Goal: Task Accomplishment & Management: Manage account settings

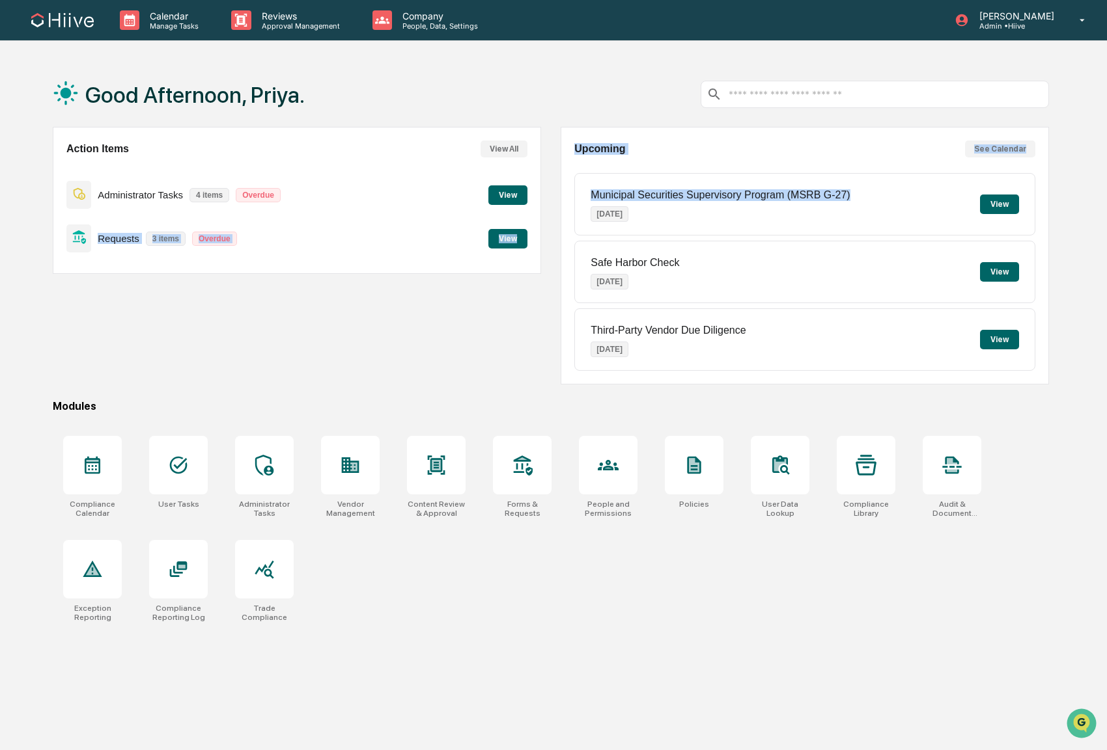
drag, startPoint x: 905, startPoint y: 199, endPoint x: 534, endPoint y: 205, distance: 371.7
click at [534, 205] on div "Action Items View All Administrator Tasks 4 items Overdue View Requests 3 items…" at bounding box center [551, 256] width 996 height 258
click at [748, 328] on div "Third-Party Vendor Due Diligence [DATE] View" at bounding box center [804, 340] width 461 height 62
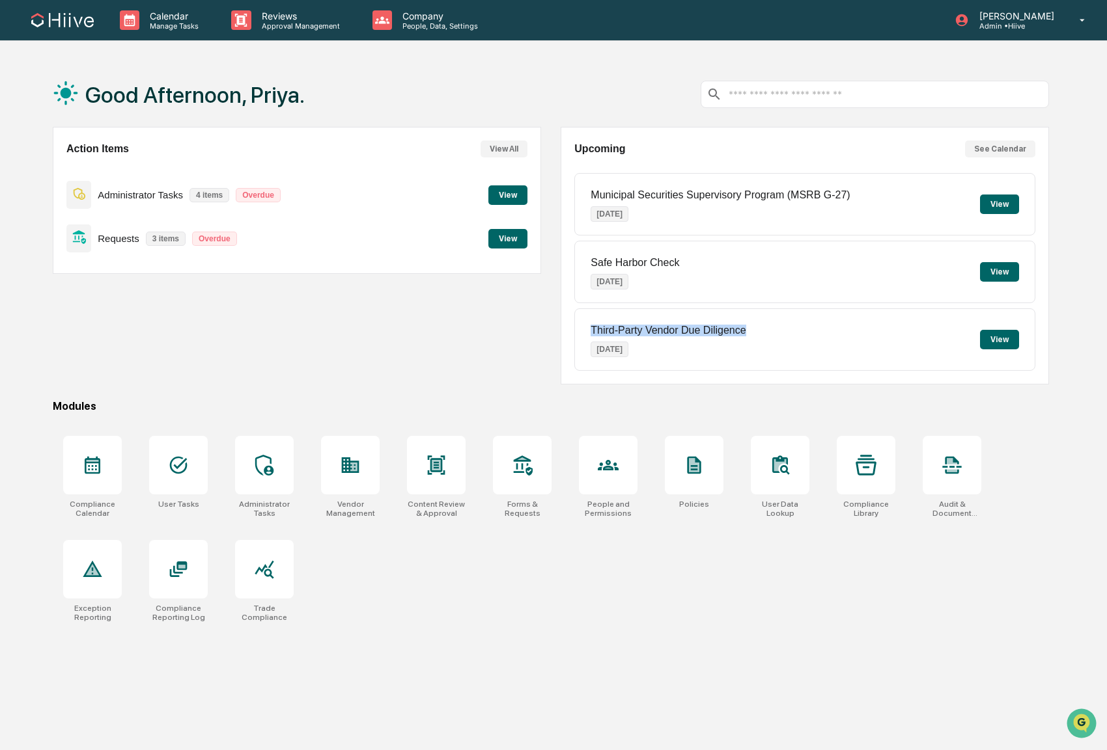
drag, startPoint x: 760, startPoint y: 330, endPoint x: 577, endPoint y: 327, distance: 182.9
click at [577, 327] on div "Third-Party Vendor Due Diligence [DATE] View" at bounding box center [804, 340] width 461 height 62
click at [229, 352] on div "Action Items View All Administrator Tasks 4 items Overdue View Requests 3 items…" at bounding box center [297, 256] width 488 height 258
click at [780, 89] on input "text" at bounding box center [885, 95] width 316 height 12
click at [296, 27] on p "Approval Management" at bounding box center [298, 25] width 95 height 9
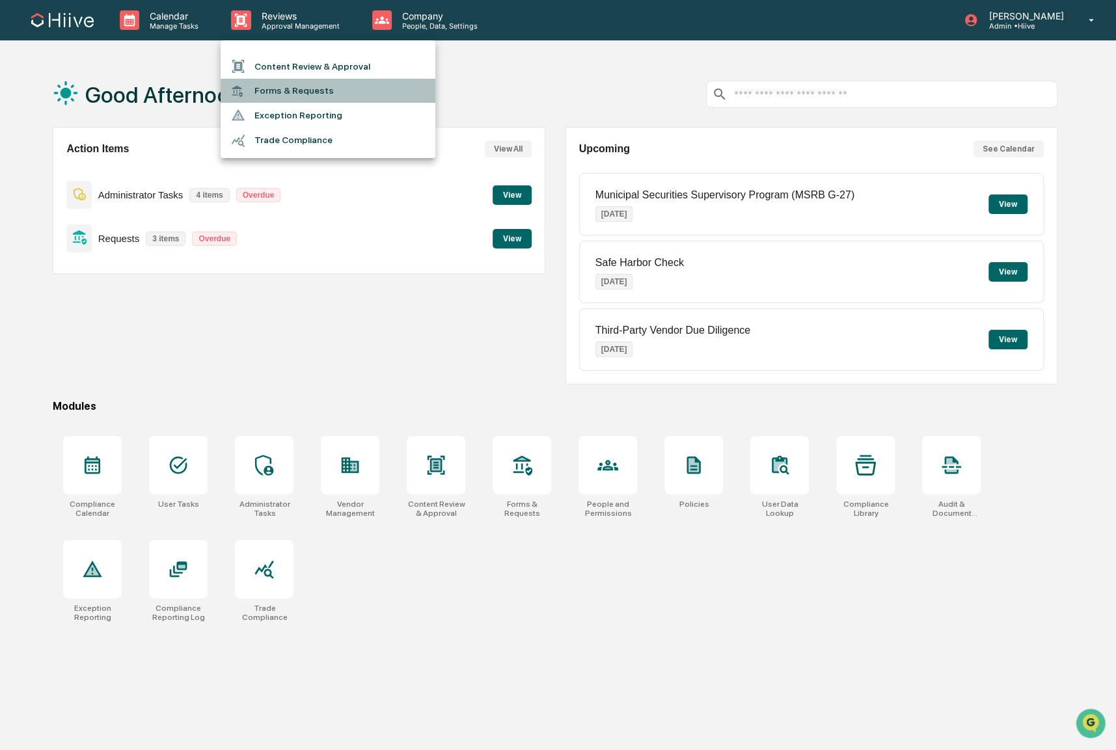
click at [305, 94] on li "Forms & Requests" at bounding box center [328, 91] width 215 height 24
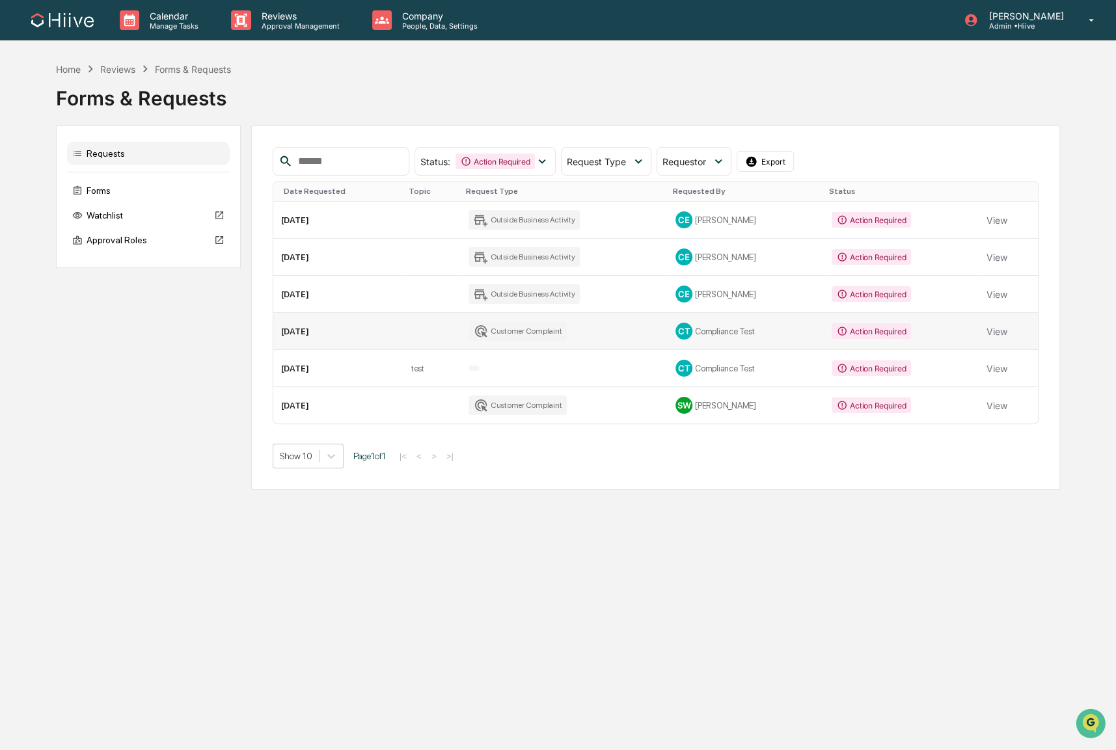
click at [548, 328] on div "Customer Complaint" at bounding box center [518, 332] width 99 height 20
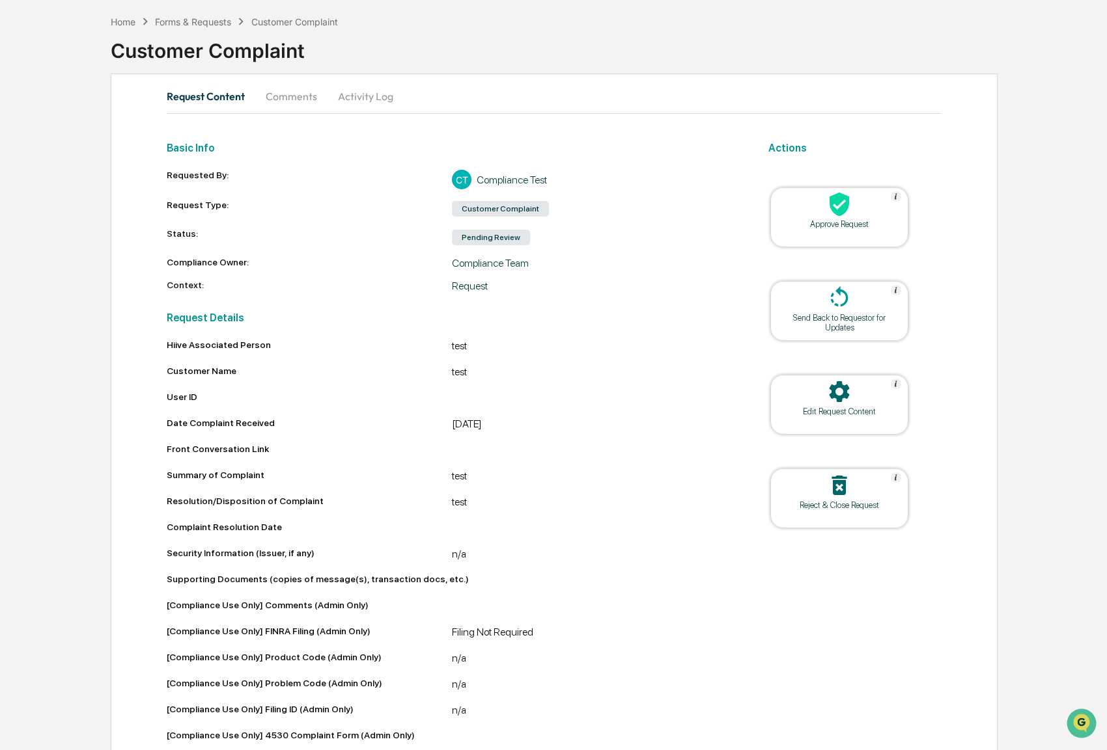
scroll to position [74, 0]
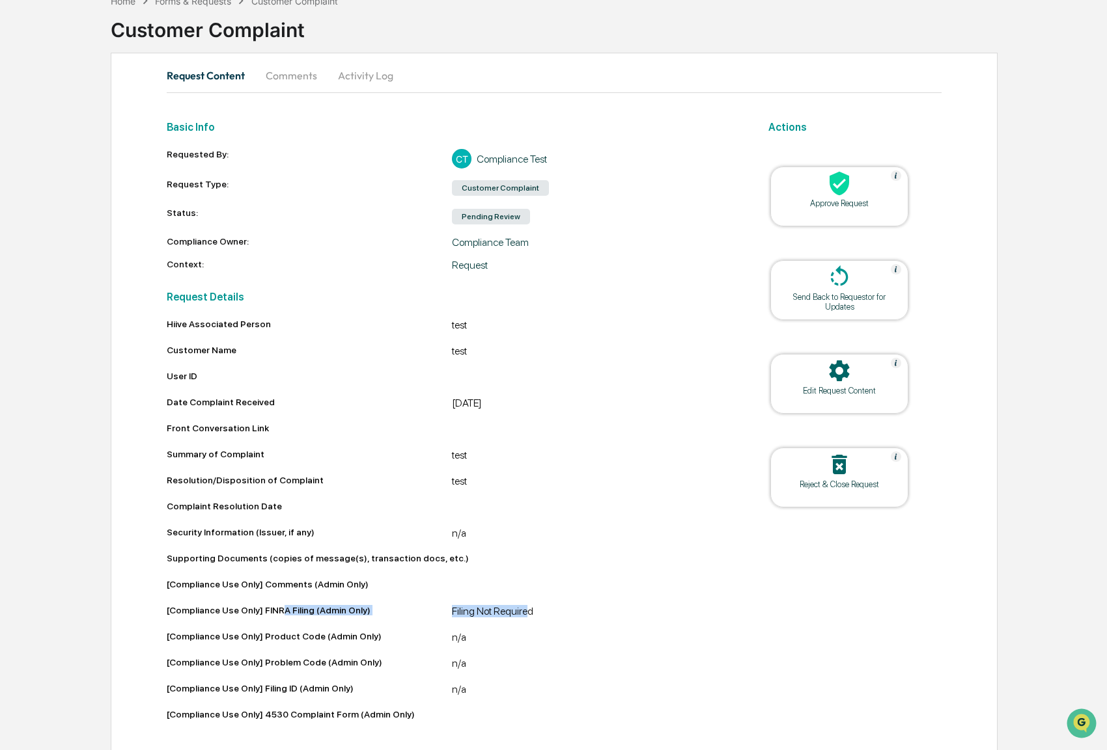
drag, startPoint x: 285, startPoint y: 610, endPoint x: 518, endPoint y: 588, distance: 234.0
click at [532, 613] on div "[Compliance Use Only] FINRA Filing (Admin Only) Filing Not Required" at bounding box center [452, 613] width 570 height 16
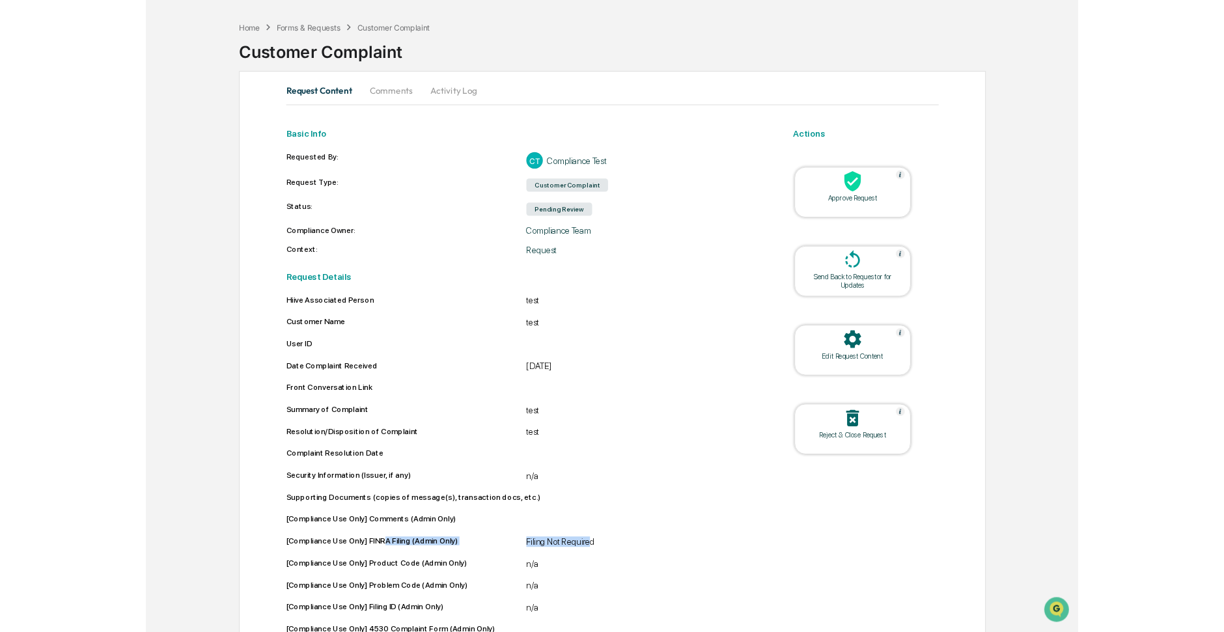
scroll to position [0, 0]
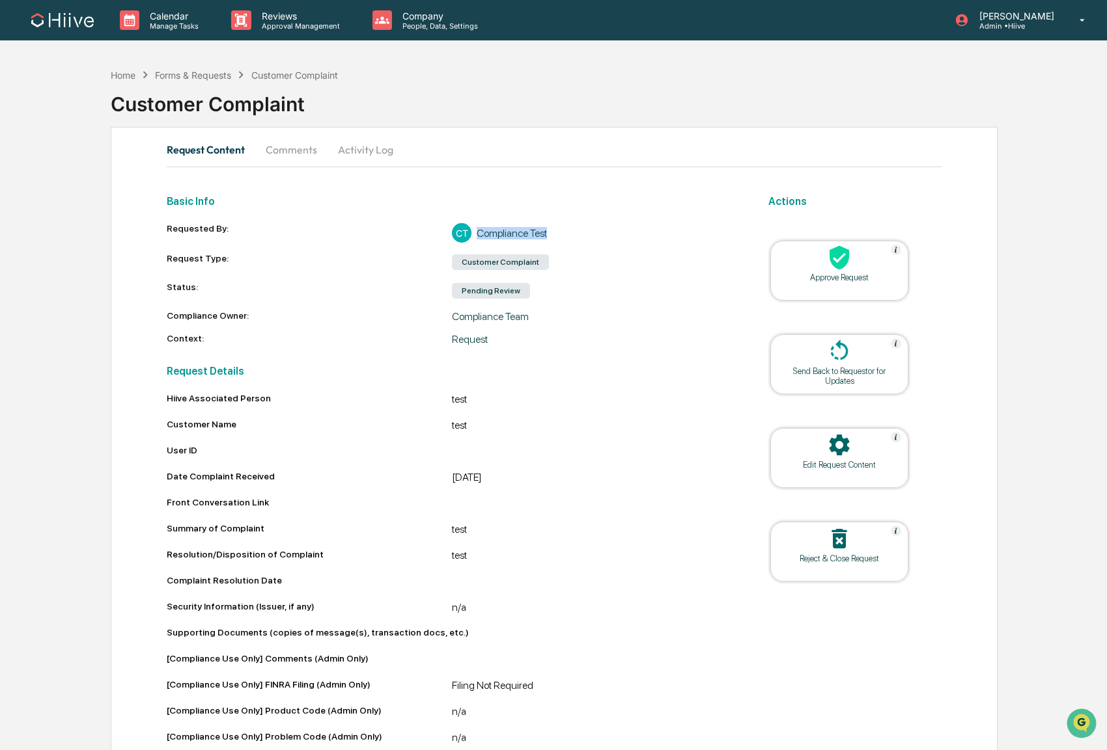
drag, startPoint x: 475, startPoint y: 232, endPoint x: 550, endPoint y: 197, distance: 82.7
click at [590, 238] on div "CT Compliance Test" at bounding box center [594, 233] width 285 height 20
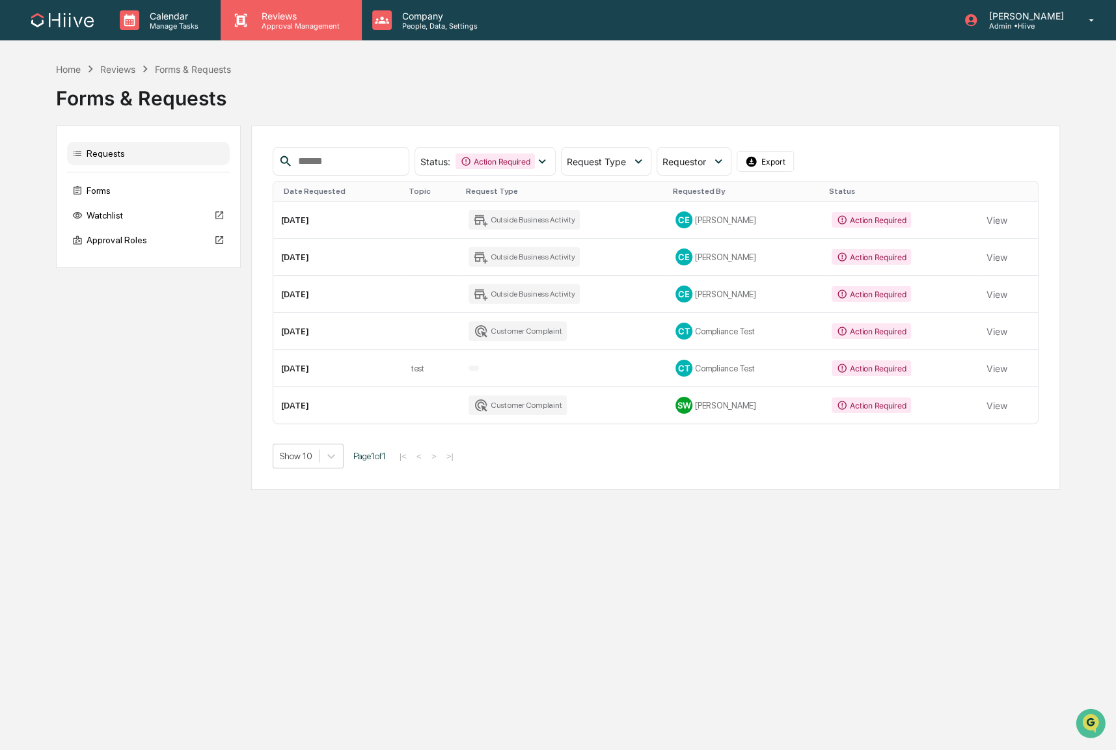
click at [294, 24] on p "Approval Management" at bounding box center [298, 25] width 95 height 9
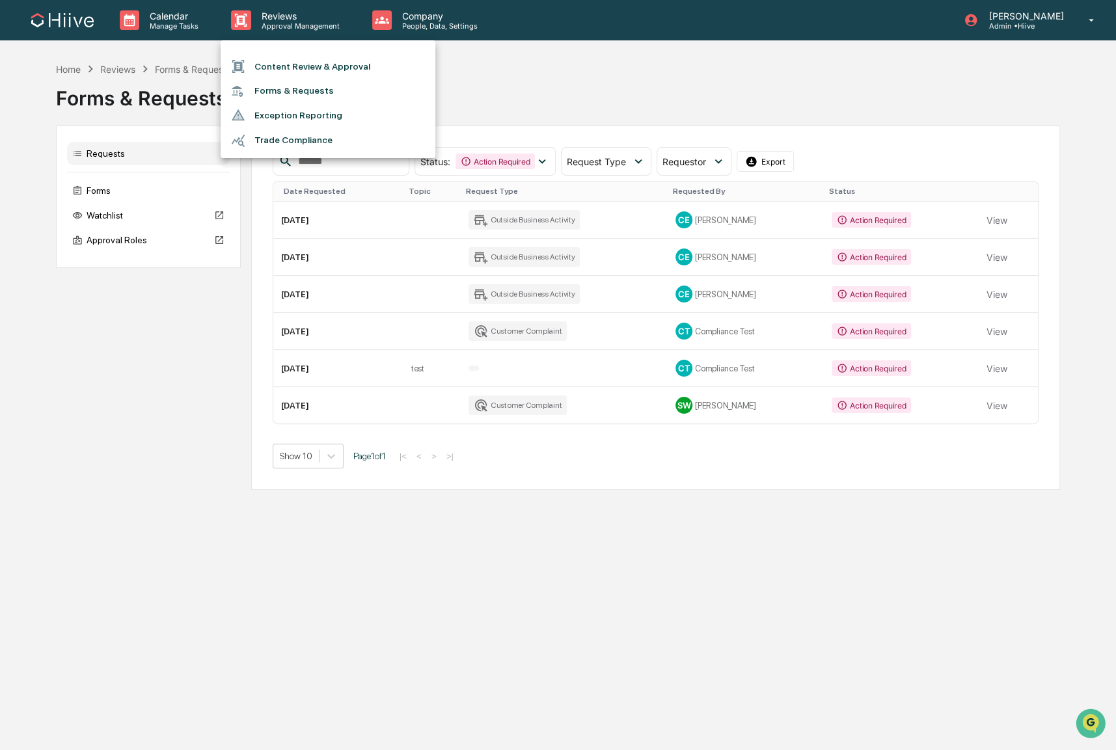
click at [415, 21] on div at bounding box center [558, 375] width 1116 height 750
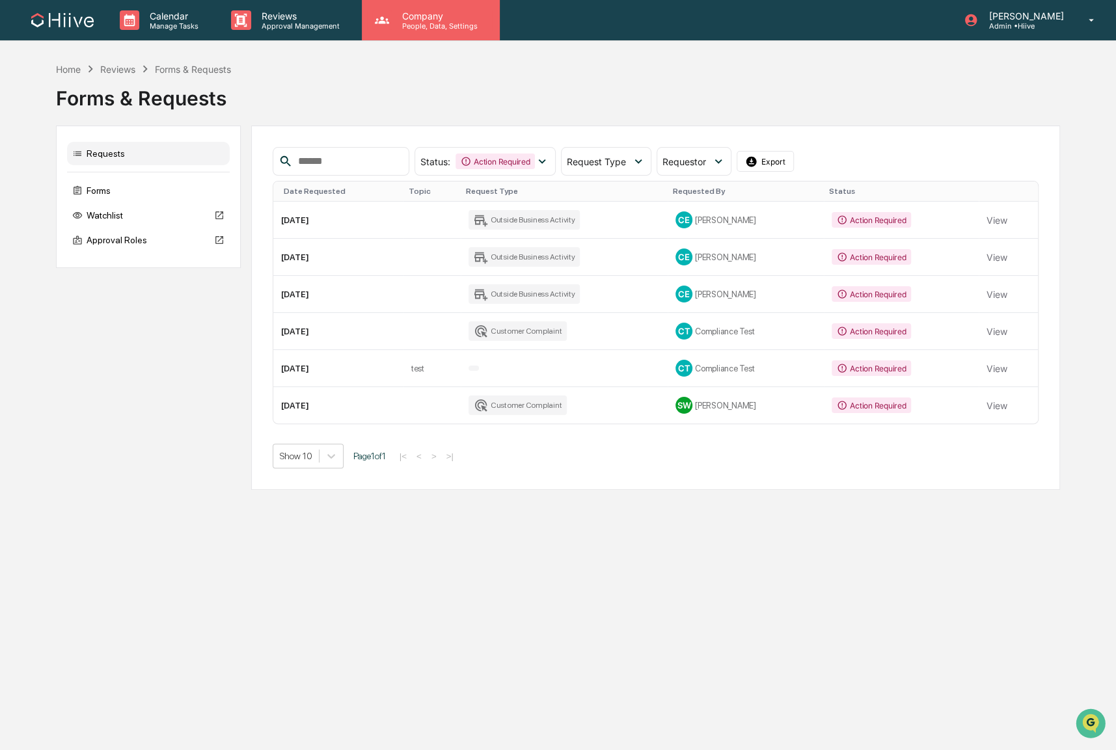
click at [428, 23] on p "People, Data, Settings" at bounding box center [438, 25] width 92 height 9
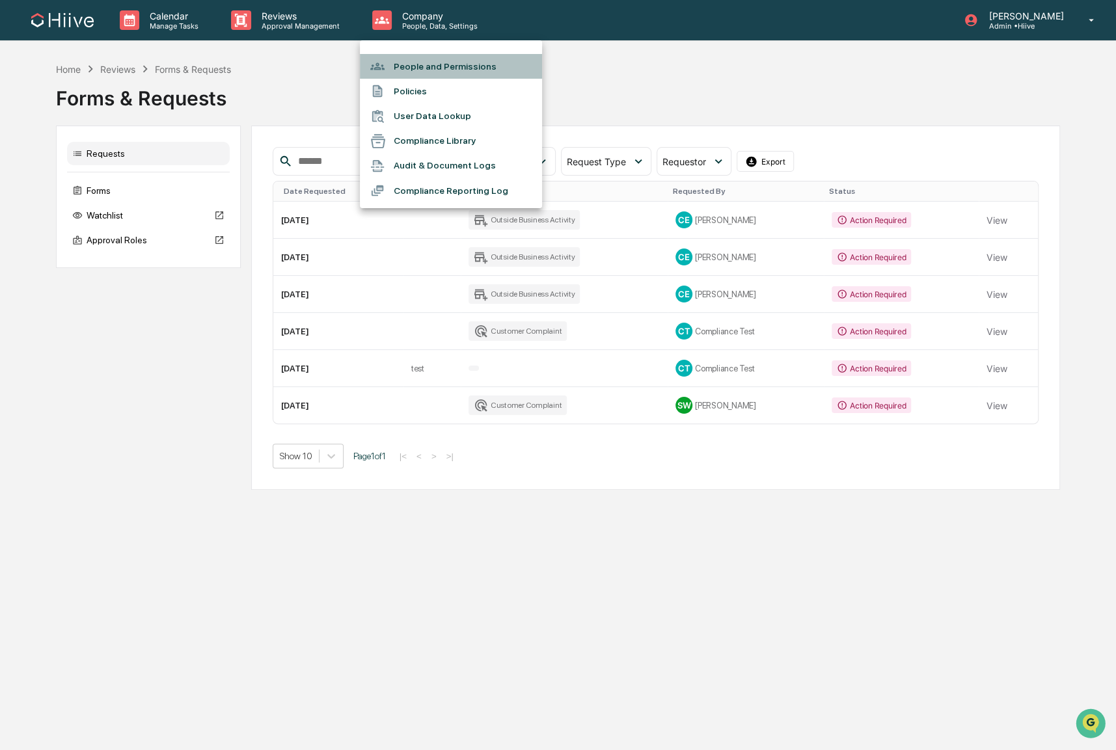
click at [419, 69] on li "People and Permissions" at bounding box center [451, 66] width 182 height 25
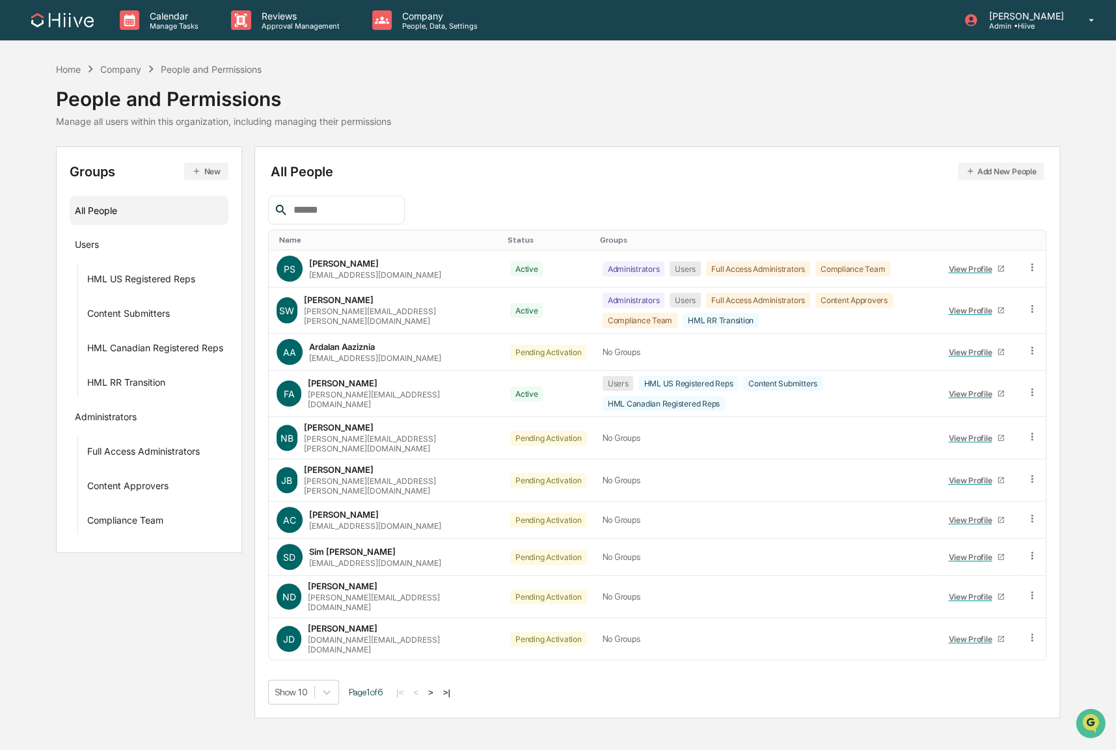
click at [338, 204] on input "text" at bounding box center [343, 210] width 111 height 17
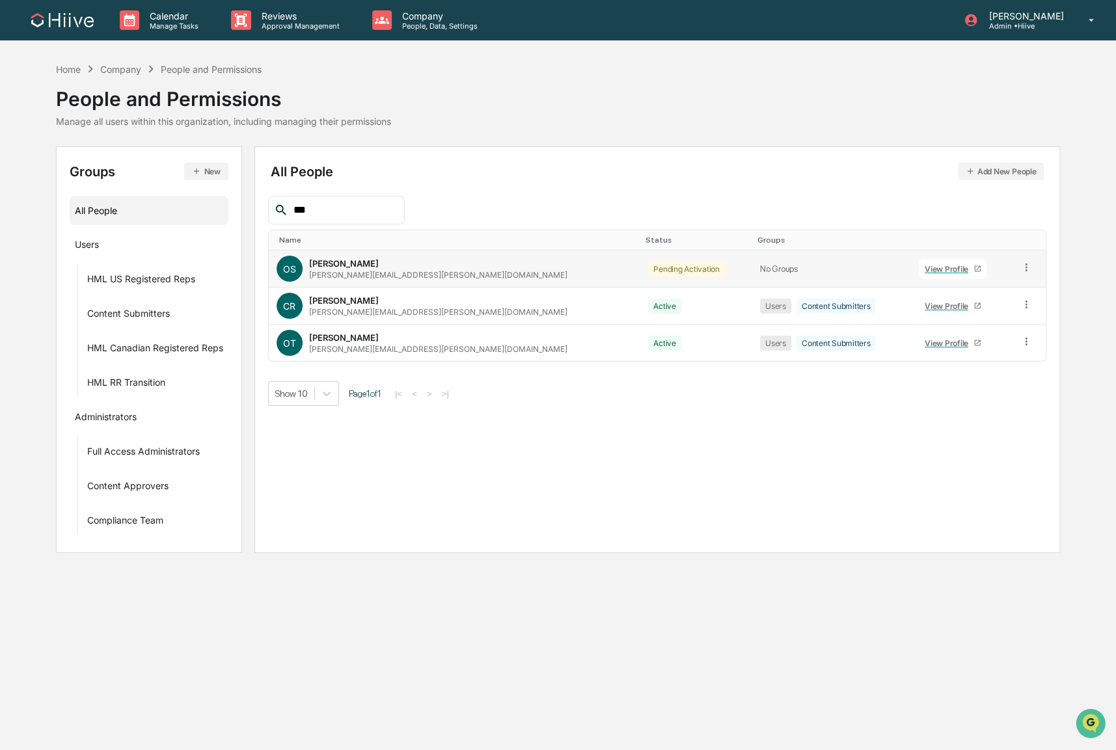
click at [1013, 270] on td at bounding box center [1030, 269] width 34 height 37
click at [1021, 265] on icon at bounding box center [1027, 268] width 12 height 12
click at [648, 269] on div "Pending Activation" at bounding box center [686, 269] width 77 height 15
click at [648, 268] on div "Pending Activation" at bounding box center [686, 269] width 77 height 15
click at [1025, 268] on icon at bounding box center [1026, 268] width 2 height 8
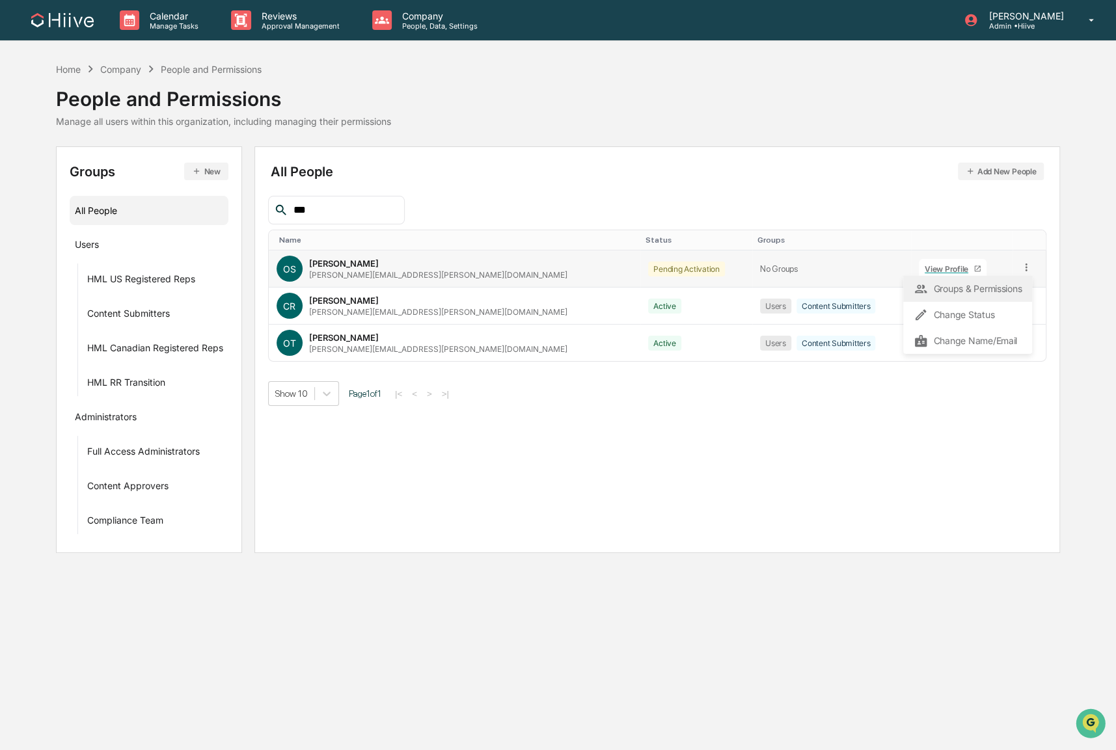
click at [985, 289] on div "Groups & Permissions" at bounding box center [968, 289] width 108 height 16
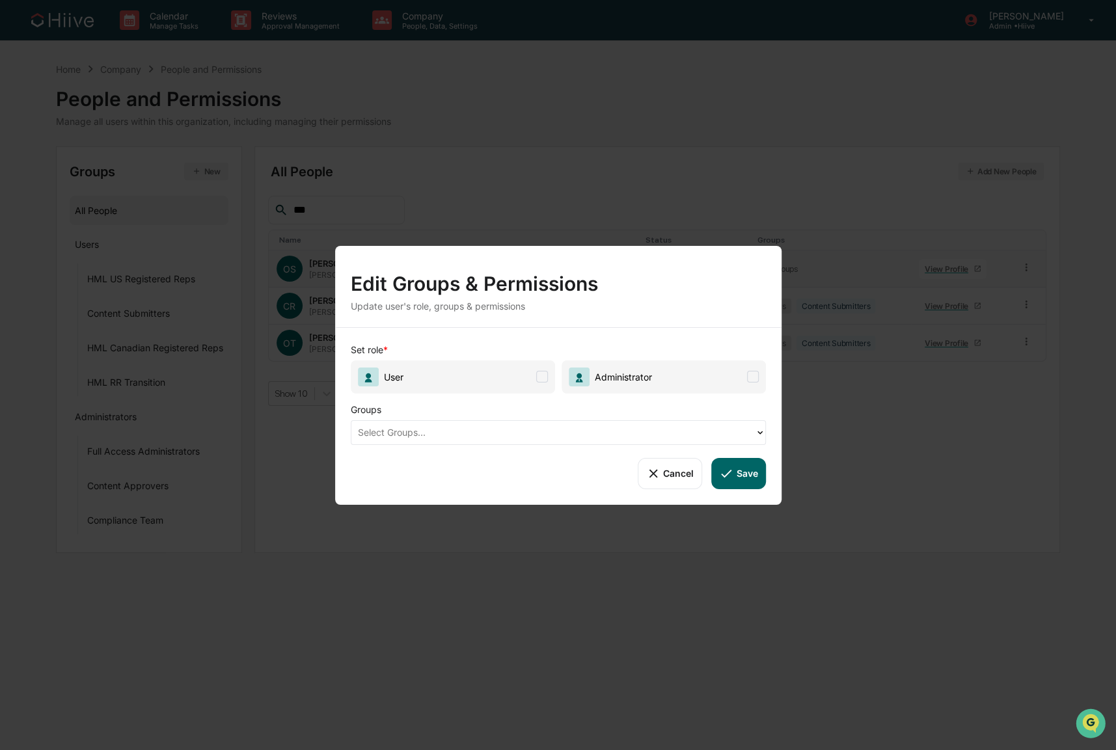
click at [408, 430] on div at bounding box center [553, 432] width 391 height 15
click at [626, 564] on div "Edit Groups & Permissions Update user's role, groups & permissions Set role * U…" at bounding box center [558, 375] width 1116 height 750
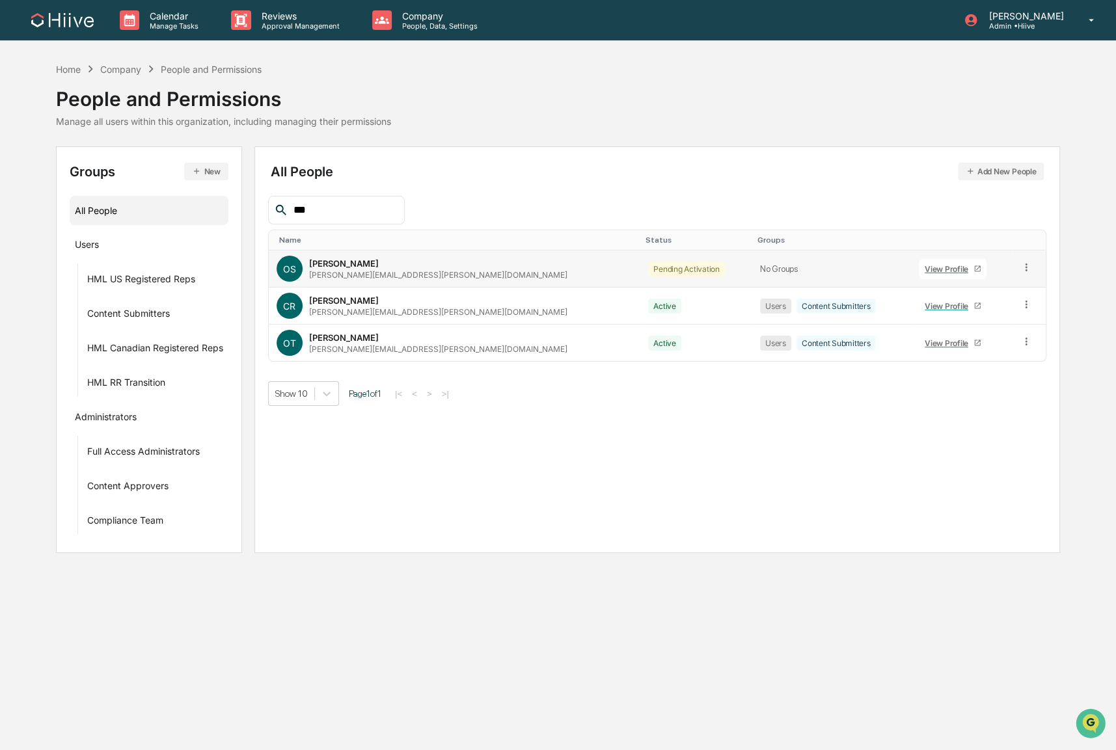
click at [1025, 264] on icon at bounding box center [1026, 268] width 2 height 8
click at [968, 312] on div "Change Status" at bounding box center [968, 315] width 108 height 16
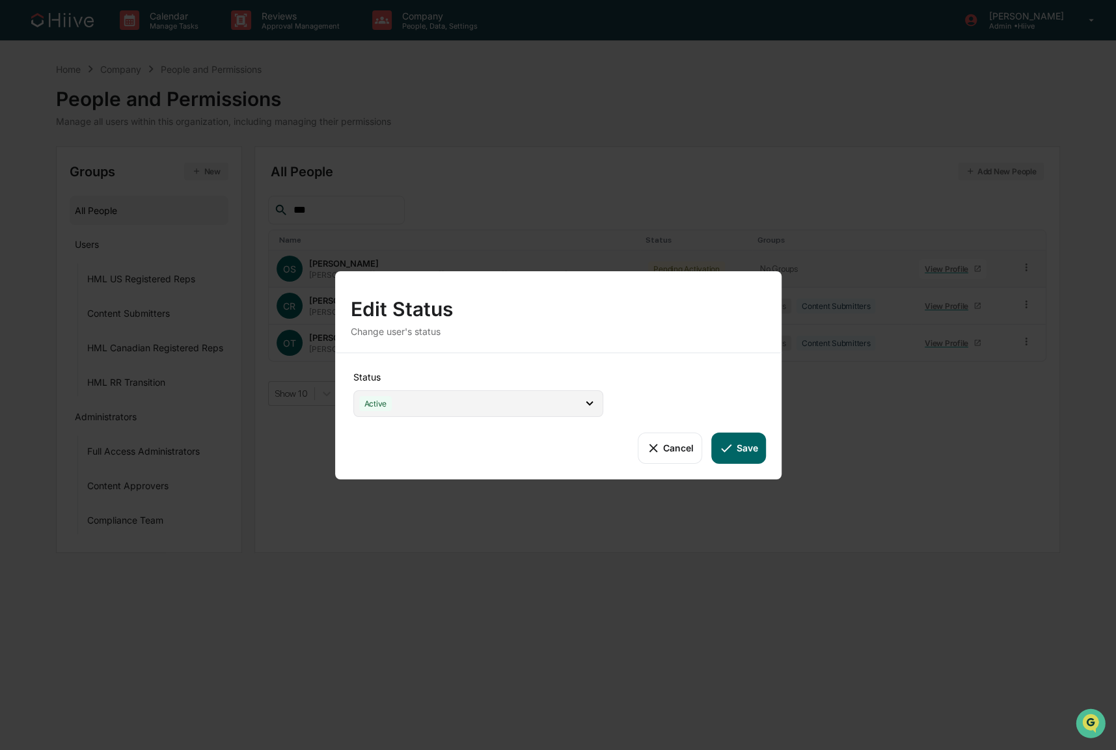
click at [530, 400] on div "Active" at bounding box center [478, 403] width 250 height 27
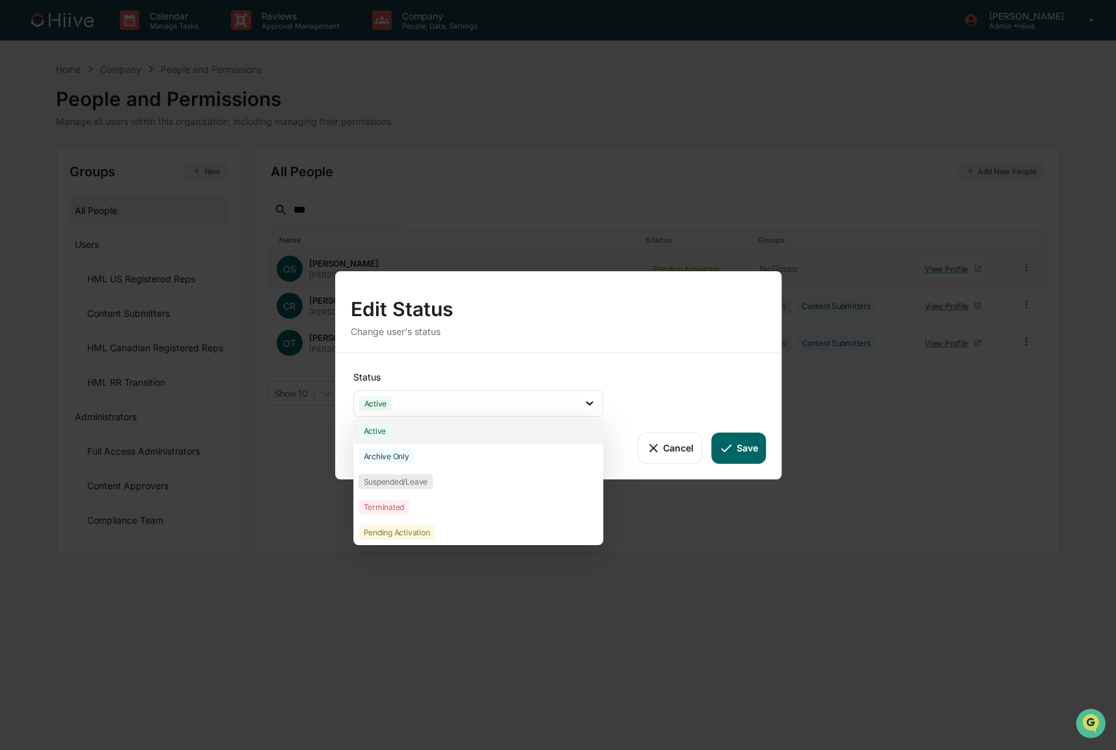
click at [392, 432] on div "Active" at bounding box center [478, 430] width 250 height 25
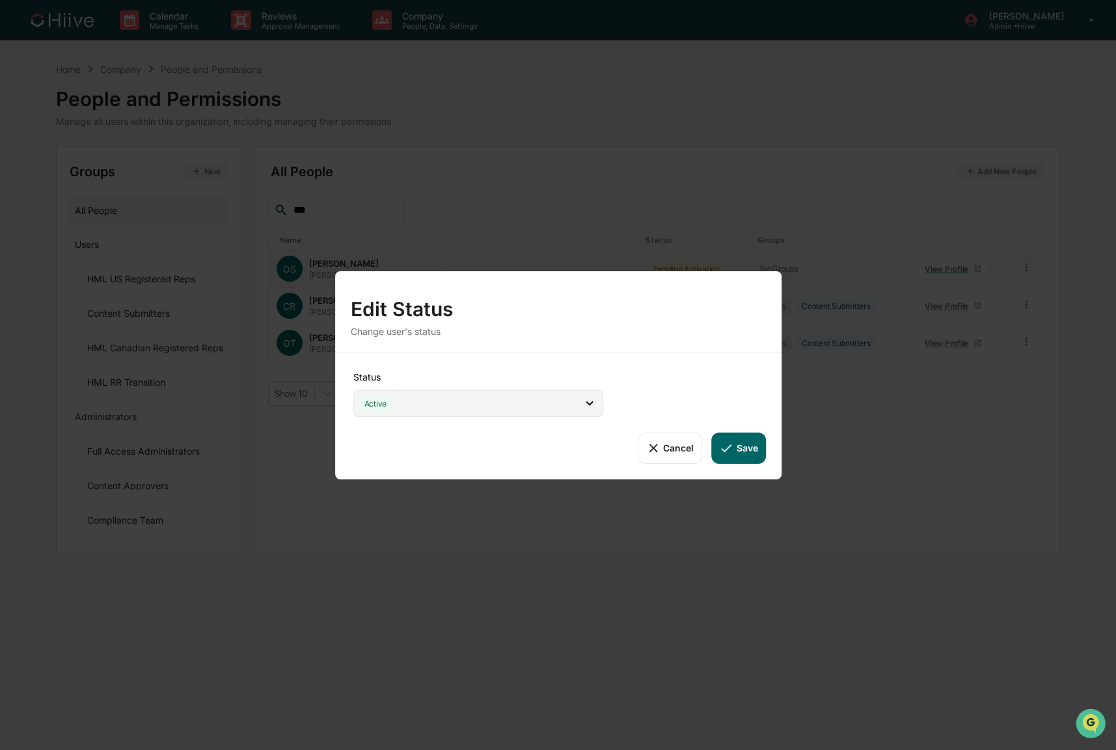
click at [396, 407] on div "Active" at bounding box center [478, 403] width 250 height 27
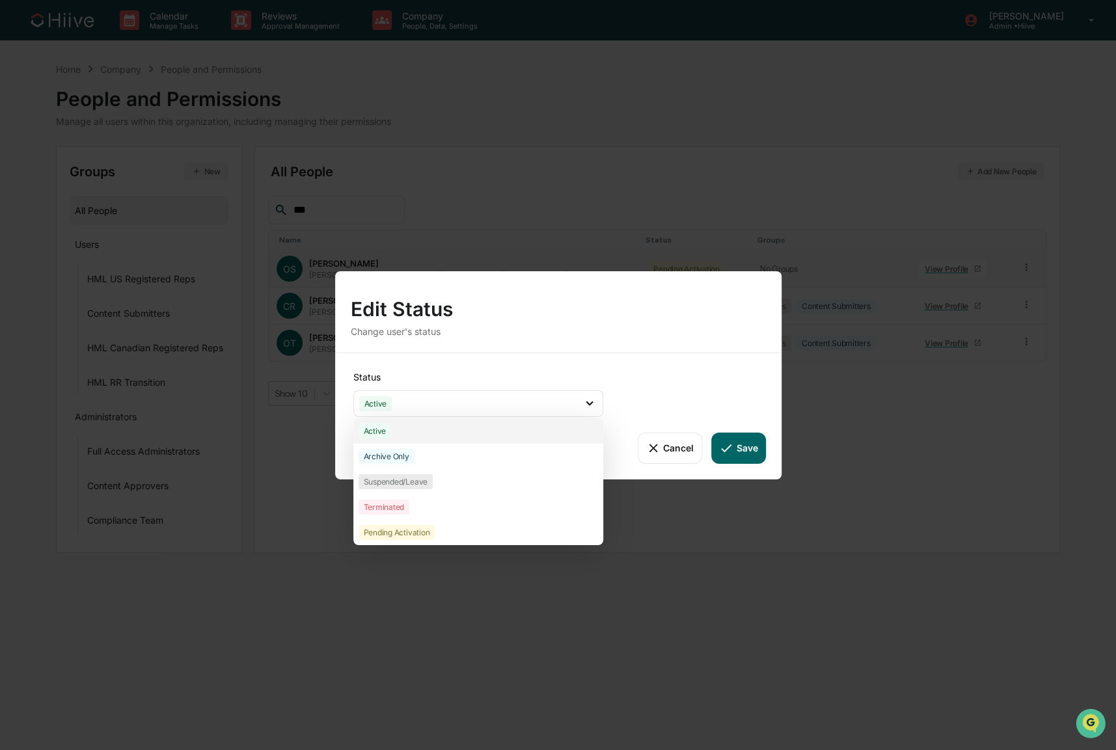
click at [391, 432] on div "Active" at bounding box center [478, 430] width 250 height 25
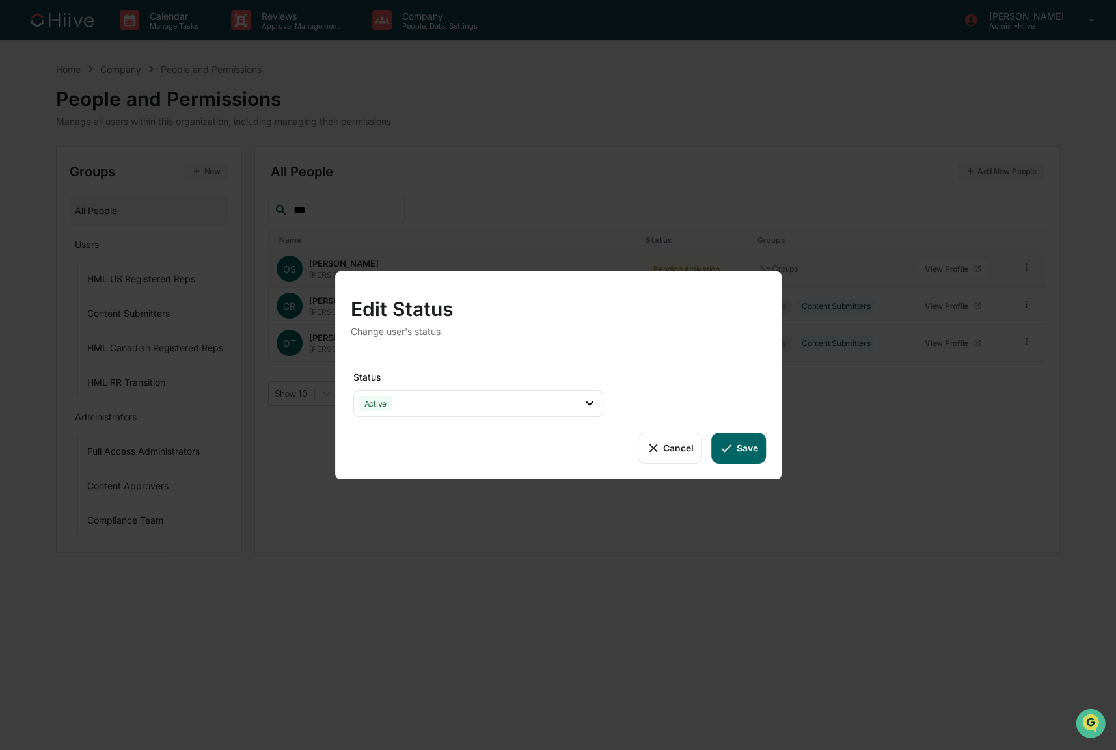
click at [736, 443] on button "Save" at bounding box center [738, 447] width 54 height 31
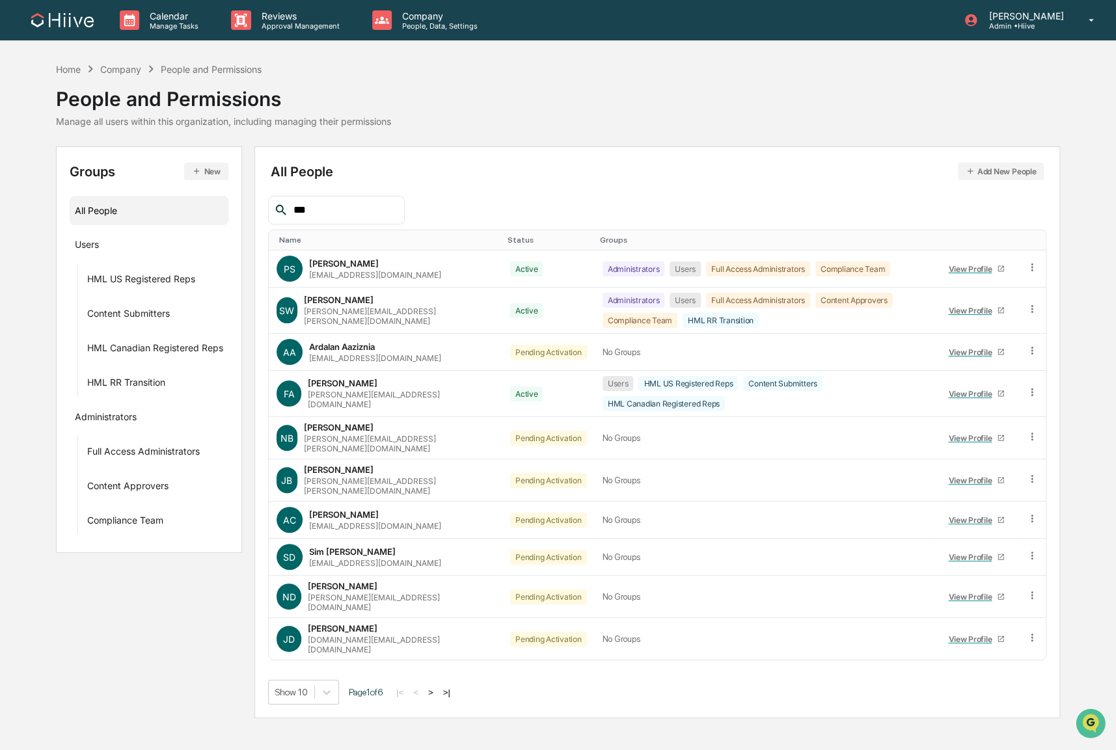
click at [318, 204] on input "***" at bounding box center [343, 210] width 111 height 17
click at [333, 210] on input "***" at bounding box center [343, 210] width 111 height 17
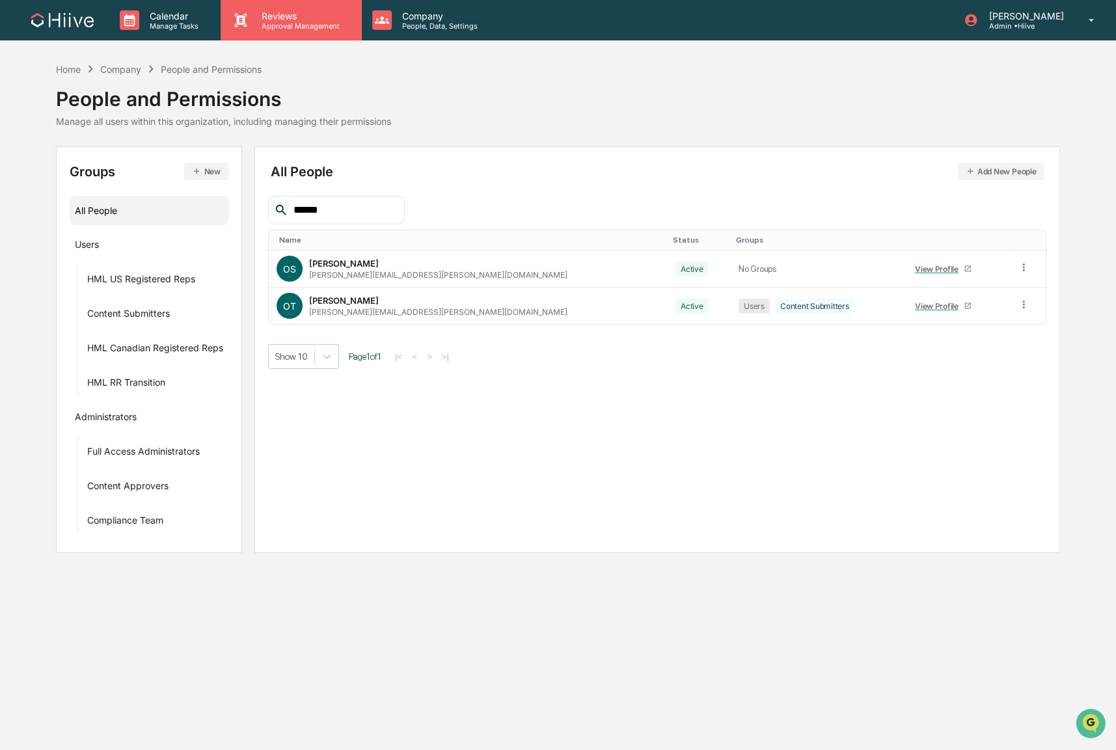
type input "******"
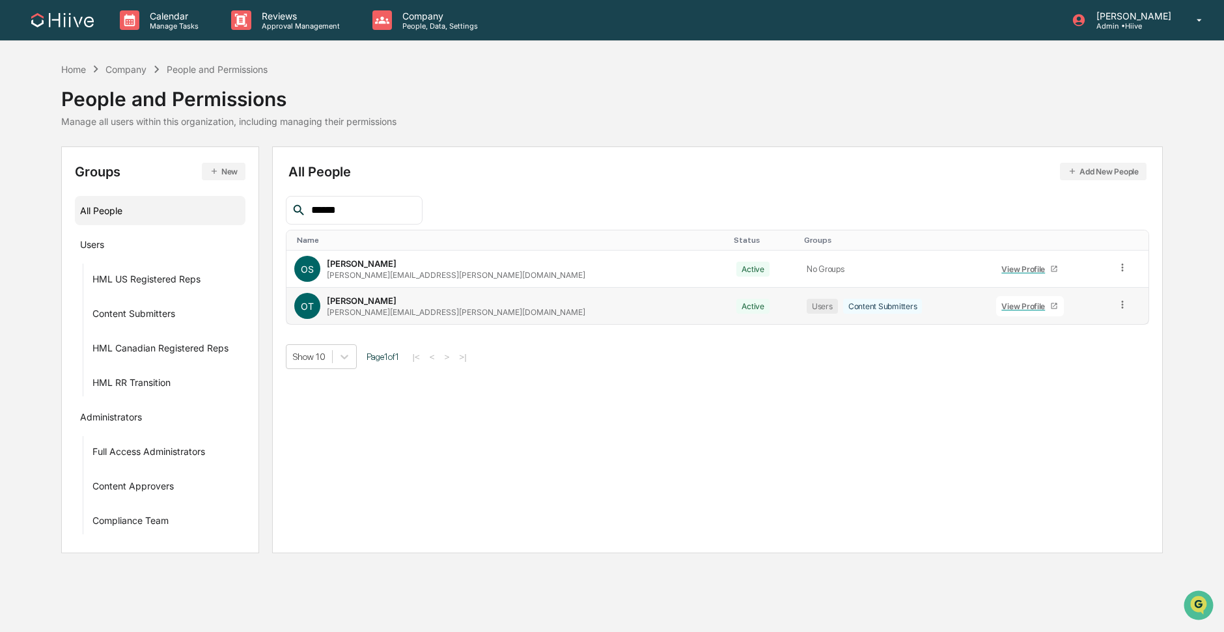
click at [843, 305] on div "Content Submitters" at bounding box center [882, 306] width 79 height 15
click at [1106, 269] on td at bounding box center [1128, 269] width 40 height 37
click at [1106, 268] on icon at bounding box center [1122, 268] width 12 height 12
click at [1072, 288] on div "Groups & Permissions" at bounding box center [1064, 289] width 108 height 16
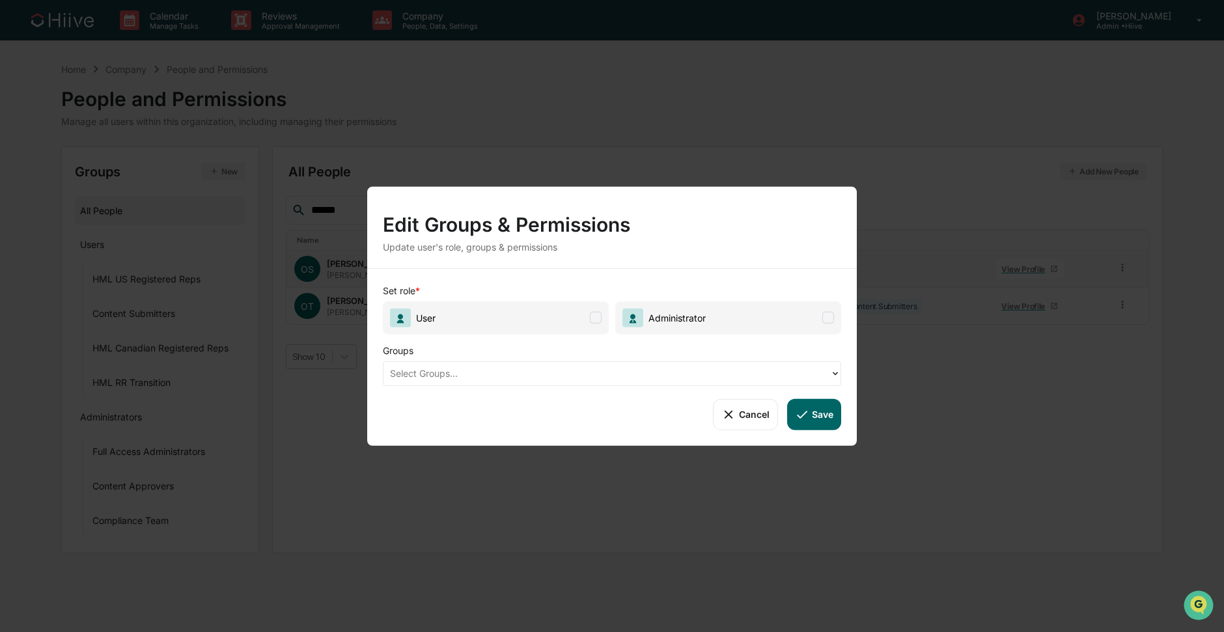
click at [712, 325] on span "Administrator" at bounding box center [728, 317] width 226 height 33
click at [583, 324] on span "User" at bounding box center [496, 317] width 226 height 33
click at [749, 318] on span "Administrator" at bounding box center [728, 317] width 226 height 33
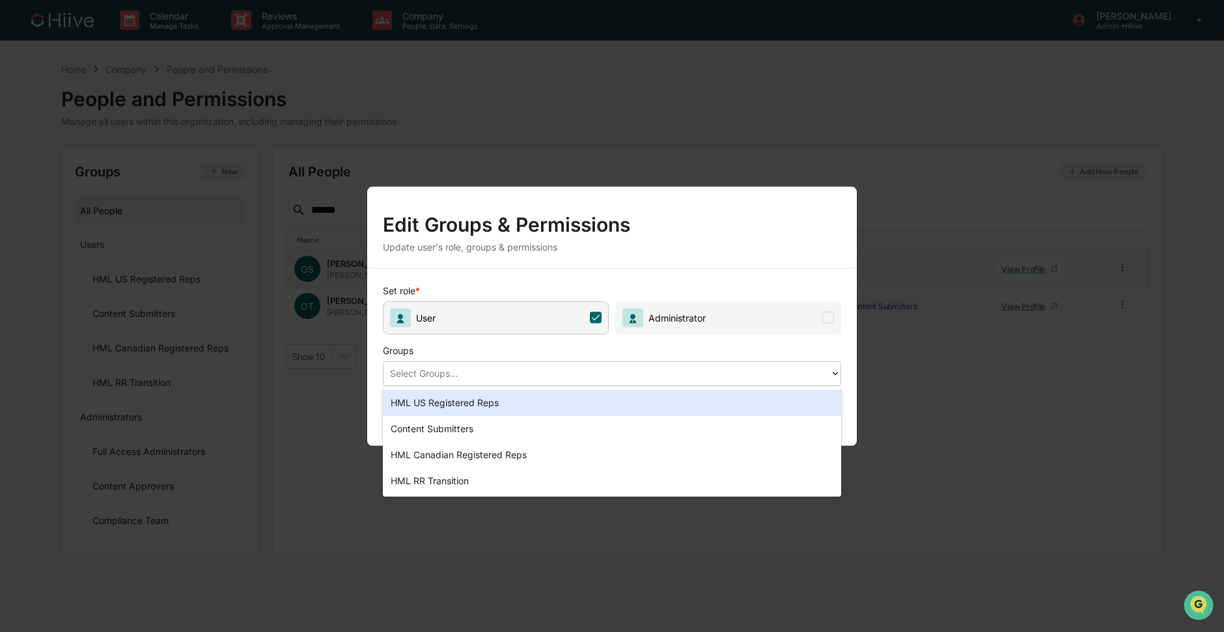
click at [456, 368] on div at bounding box center [606, 373] width 433 height 15
click at [425, 403] on div "HML US Registered Reps" at bounding box center [612, 403] width 458 height 26
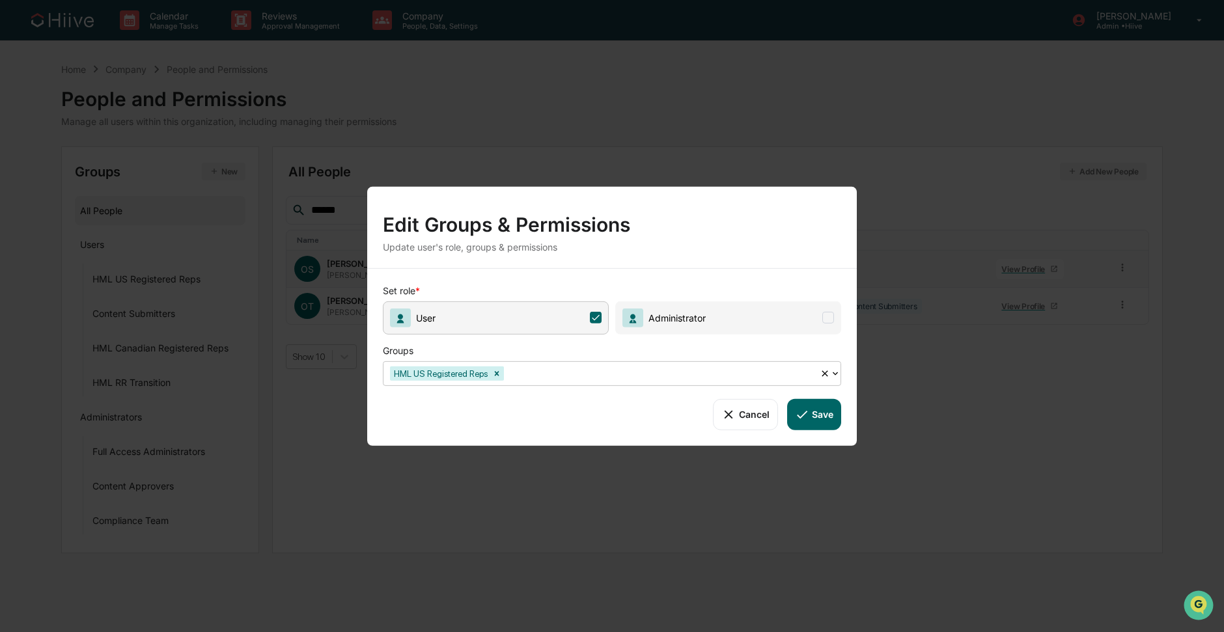
click at [764, 376] on div at bounding box center [659, 373] width 307 height 15
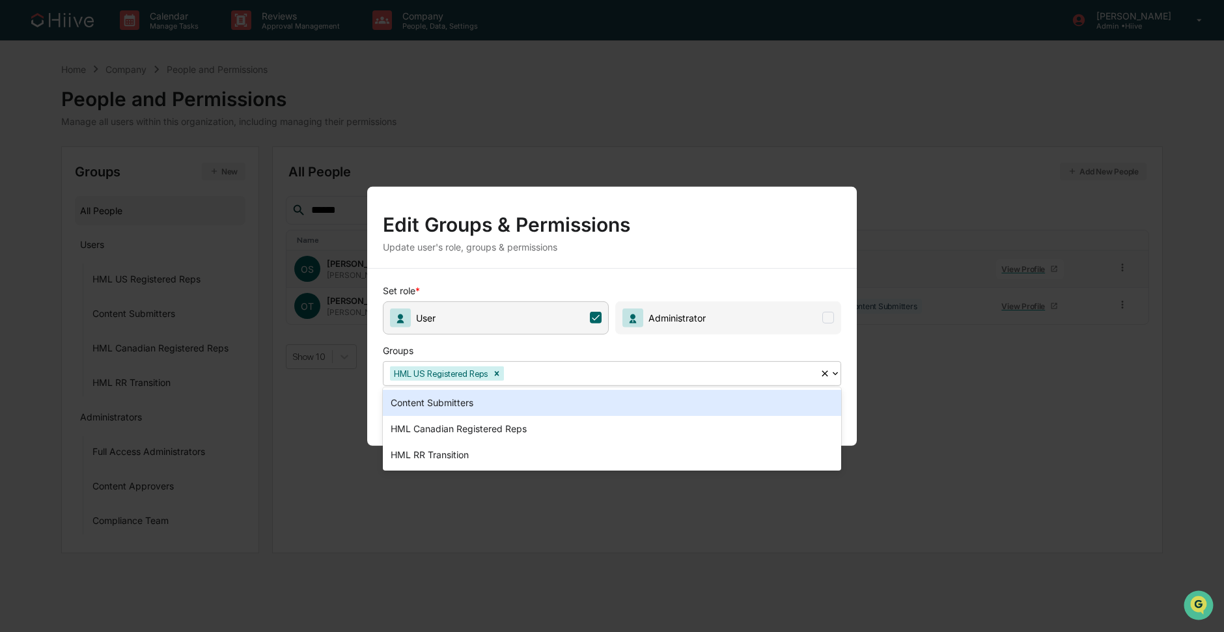
click at [467, 406] on div "Content Submitters" at bounding box center [612, 403] width 458 height 26
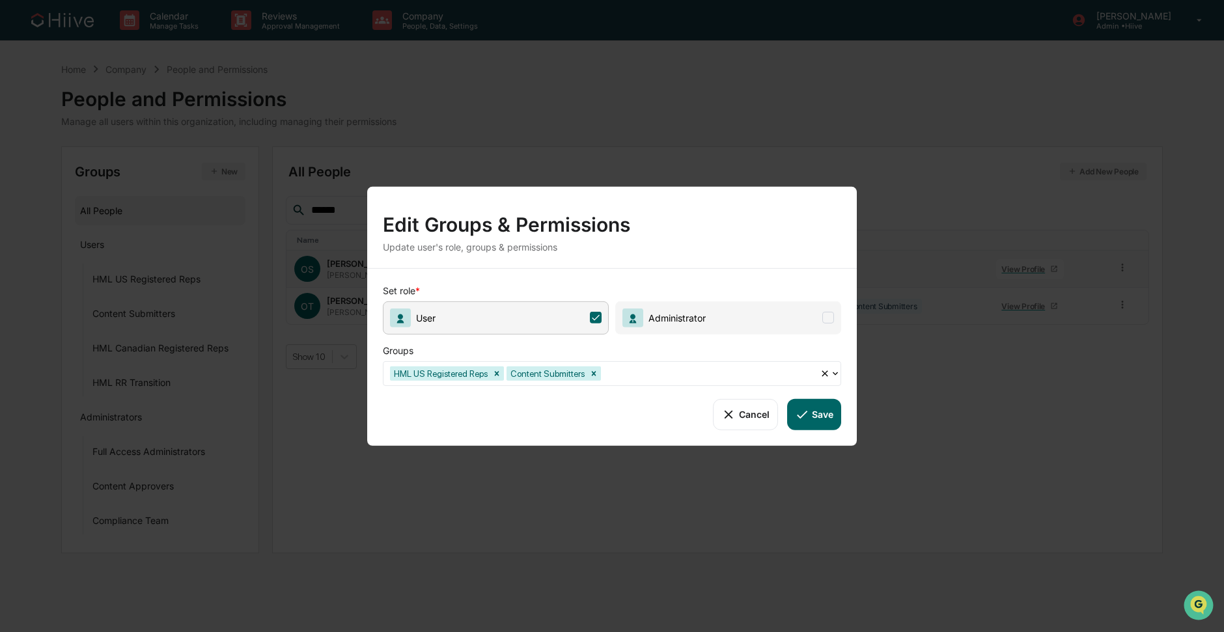
click at [826, 415] on button "Save" at bounding box center [814, 413] width 54 height 31
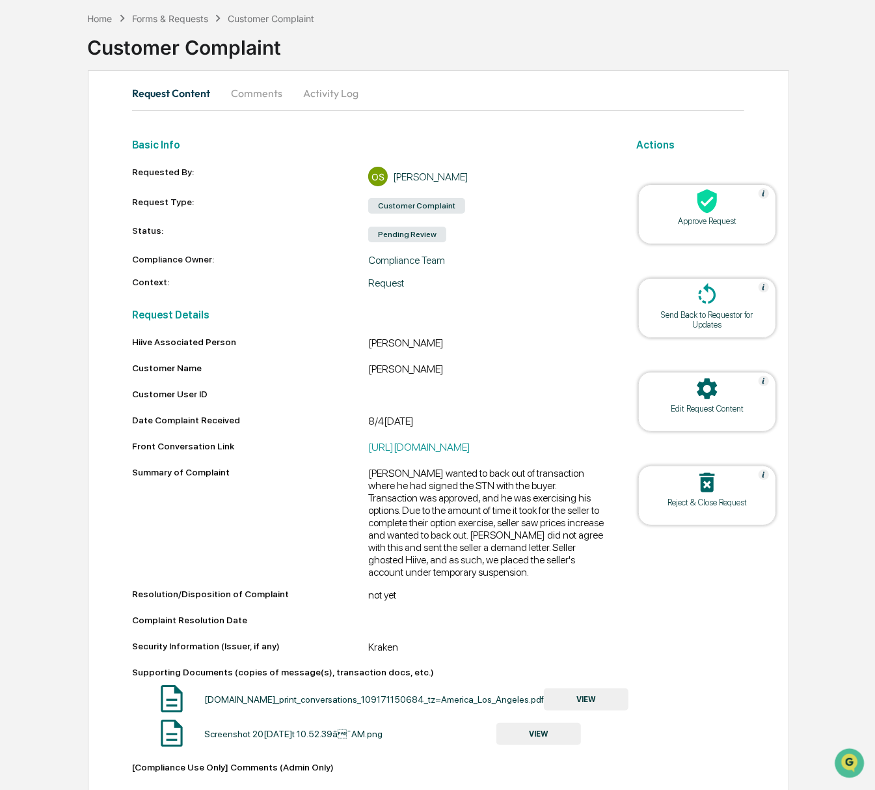
scroll to position [59, 0]
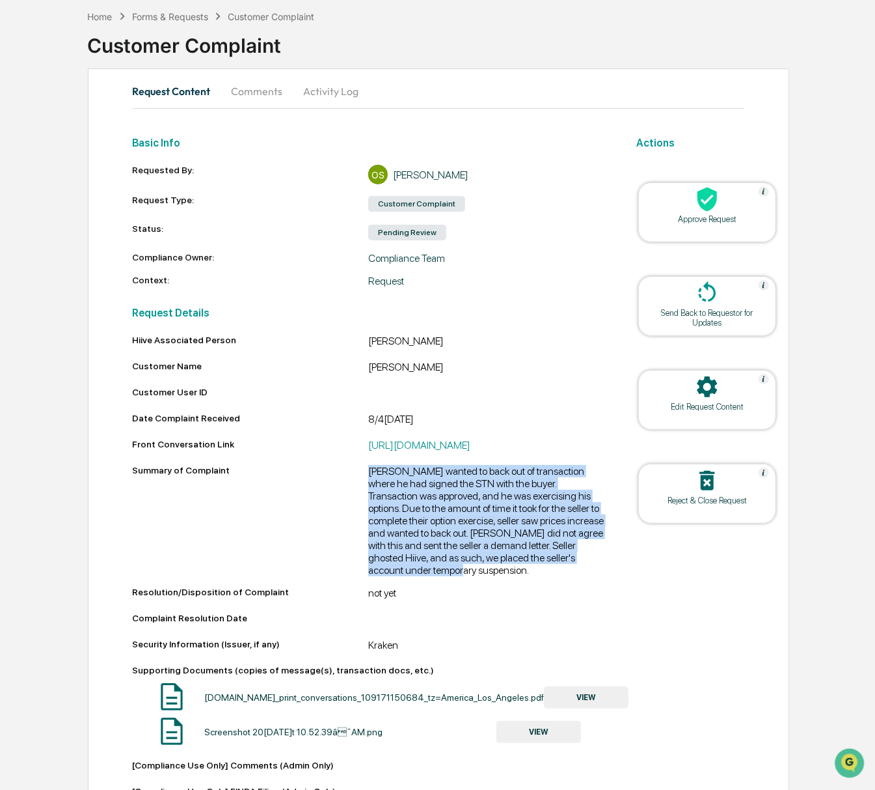
drag, startPoint x: 516, startPoint y: 575, endPoint x: 347, endPoint y: 478, distance: 194.5
click at [347, 478] on div "Summary of Complaint Seller wanted to back out of transaction where he had sign…" at bounding box center [368, 520] width 473 height 111
click at [498, 534] on div "Seller wanted to back out of transaction where he had signed the STN with the b…" at bounding box center [486, 520] width 237 height 111
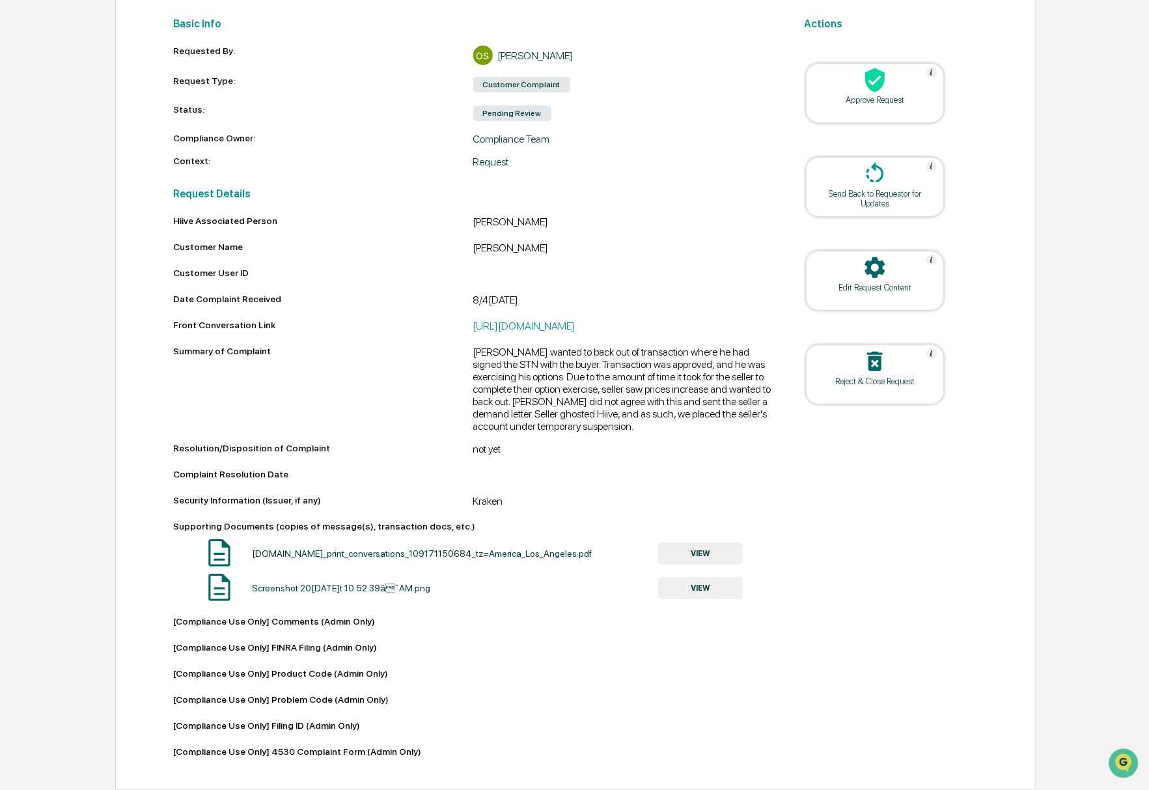
scroll to position [194, 0]
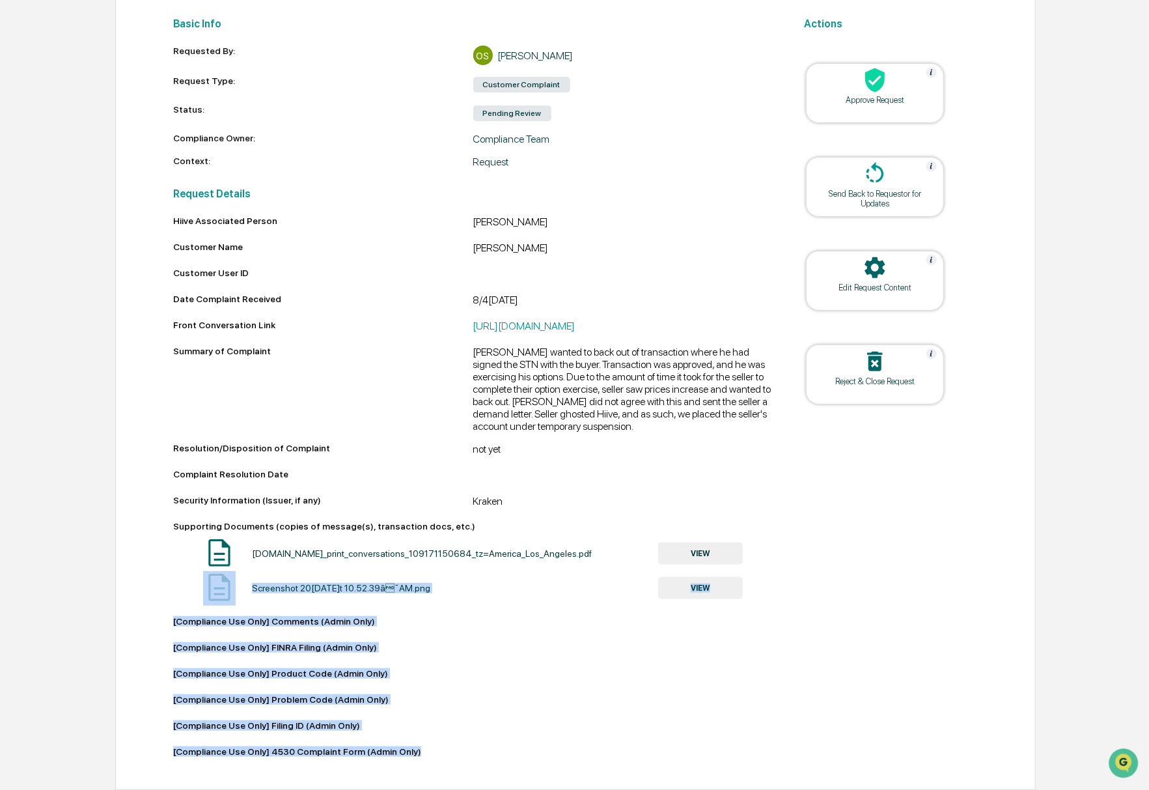
drag, startPoint x: 432, startPoint y: 749, endPoint x: 191, endPoint y: 611, distance: 277.6
click at [191, 611] on div "Hiive Associated Person Olivia Szeto Customer Name William Knowles Customer Use…" at bounding box center [473, 488] width 600 height 546
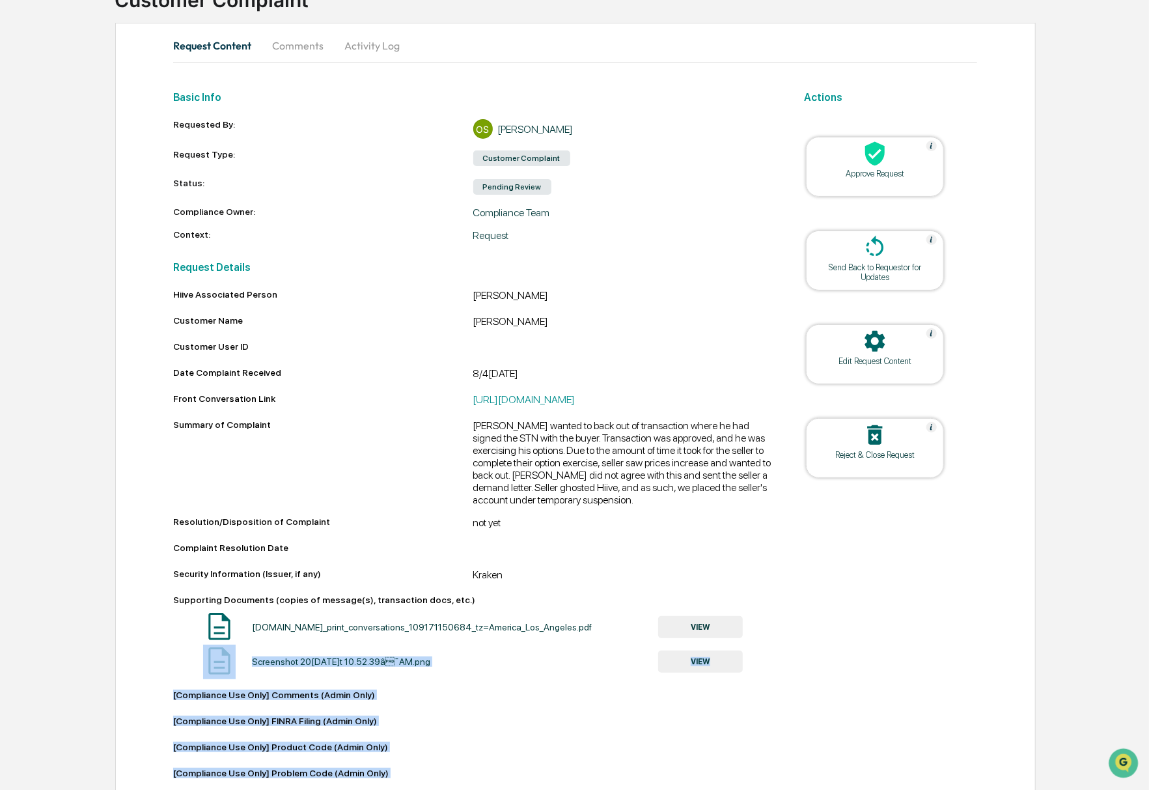
scroll to position [0, 0]
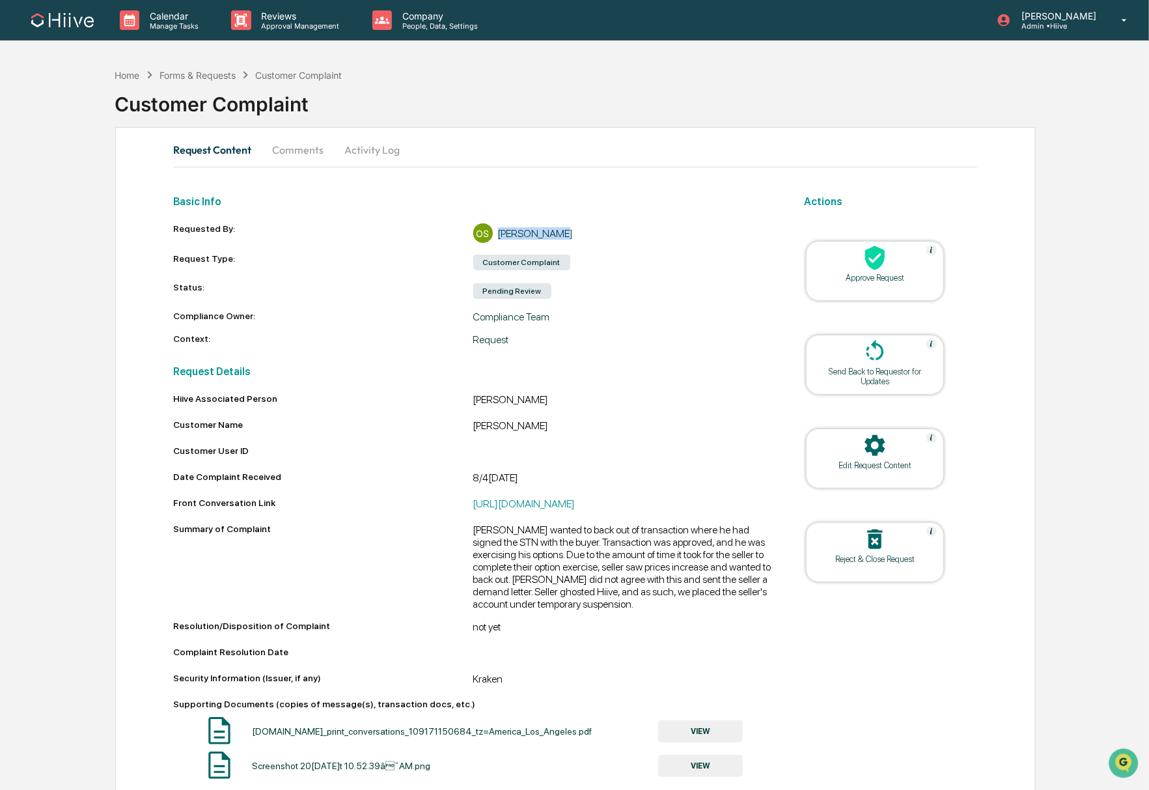
drag, startPoint x: 498, startPoint y: 229, endPoint x: 597, endPoint y: 231, distance: 99.0
click at [583, 234] on div "OS Olivia Szeto" at bounding box center [623, 233] width 300 height 20
drag, startPoint x: 506, startPoint y: 344, endPoint x: 480, endPoint y: 327, distance: 31.4
click at [474, 334] on div "Request" at bounding box center [623, 339] width 300 height 12
drag, startPoint x: 547, startPoint y: 313, endPoint x: 462, endPoint y: 314, distance: 85.3
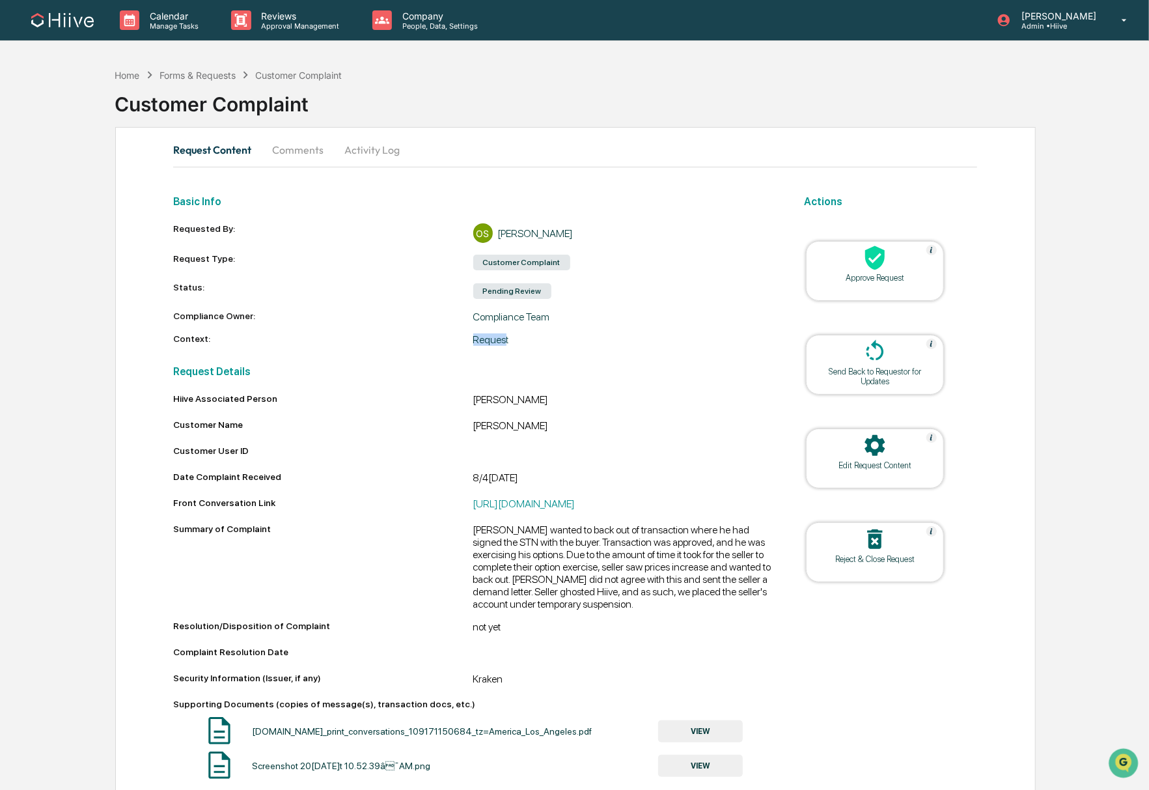
click at [462, 314] on div "Compliance Owner: Compliance Team" at bounding box center [473, 316] width 600 height 12
drag, startPoint x: 469, startPoint y: 420, endPoint x: 524, endPoint y: 420, distance: 54.7
click at [524, 420] on div "Customer Name William Knowles" at bounding box center [473, 427] width 600 height 16
drag, startPoint x: 469, startPoint y: 399, endPoint x: 560, endPoint y: 395, distance: 91.9
click at [560, 395] on div "Hiive Associated Person Olivia Szeto" at bounding box center [473, 401] width 600 height 16
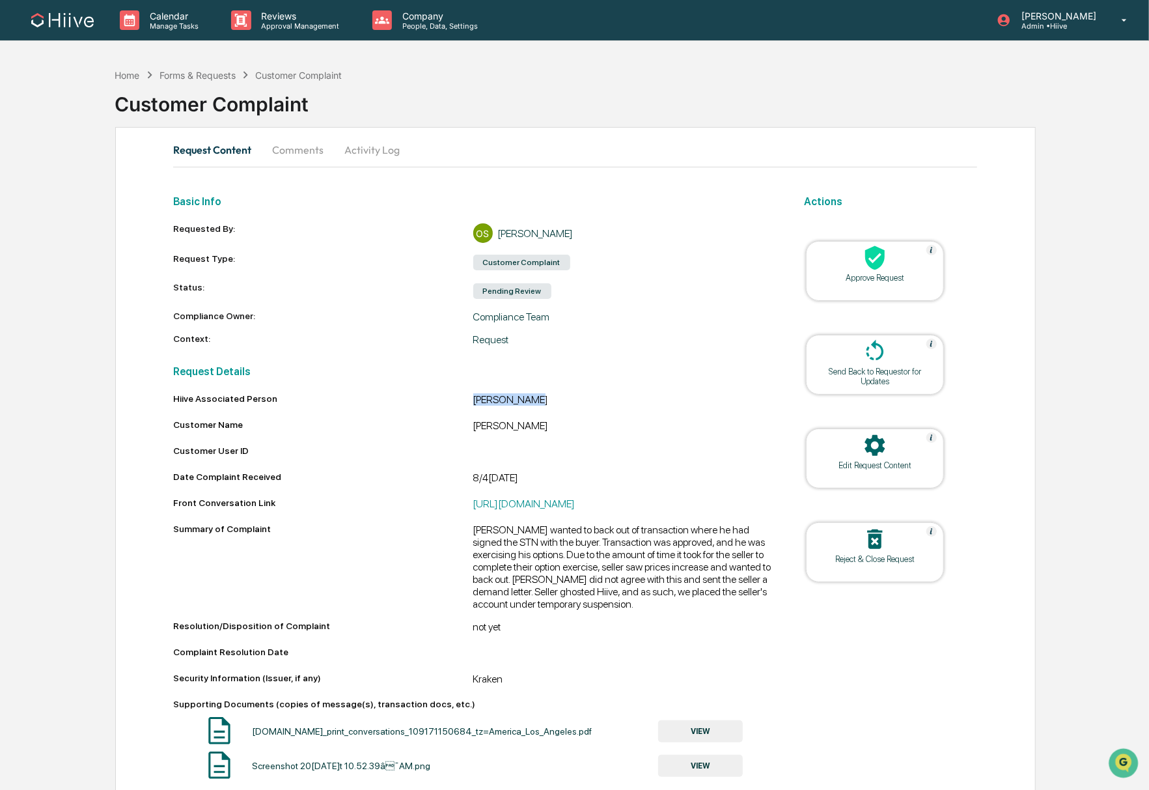
drag, startPoint x: 551, startPoint y: 419, endPoint x: 463, endPoint y: 424, distance: 88.0
click at [463, 424] on div "Customer Name William Knowles" at bounding box center [473, 427] width 600 height 16
drag, startPoint x: 501, startPoint y: 478, endPoint x: 480, endPoint y: 476, distance: 20.9
click at [480, 477] on div "8/4/25" at bounding box center [623, 479] width 300 height 16
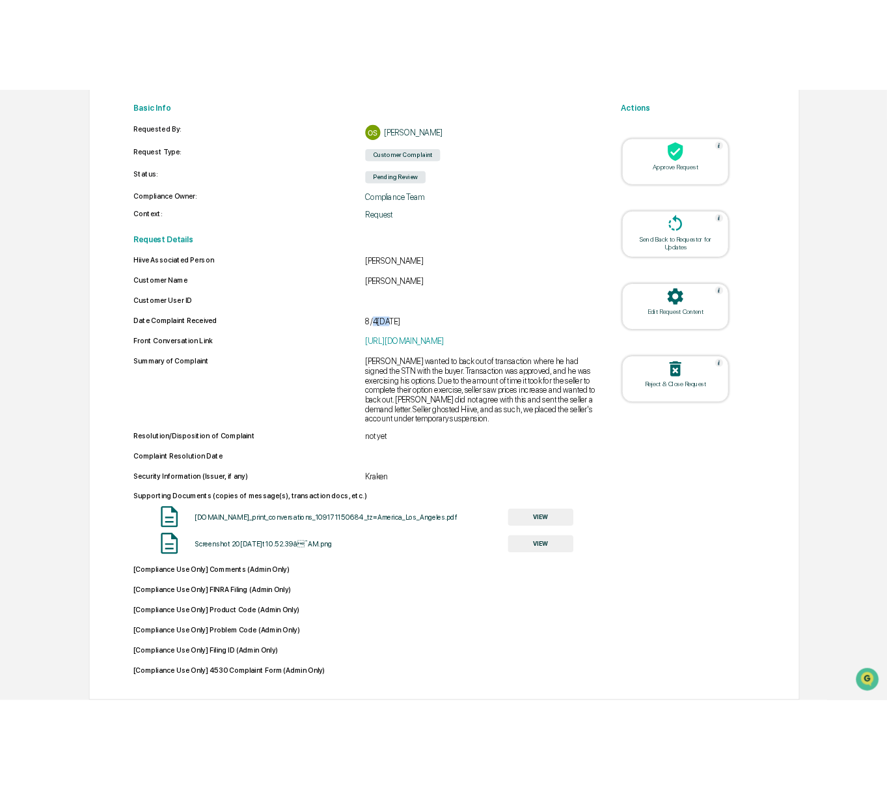
scroll to position [194, 0]
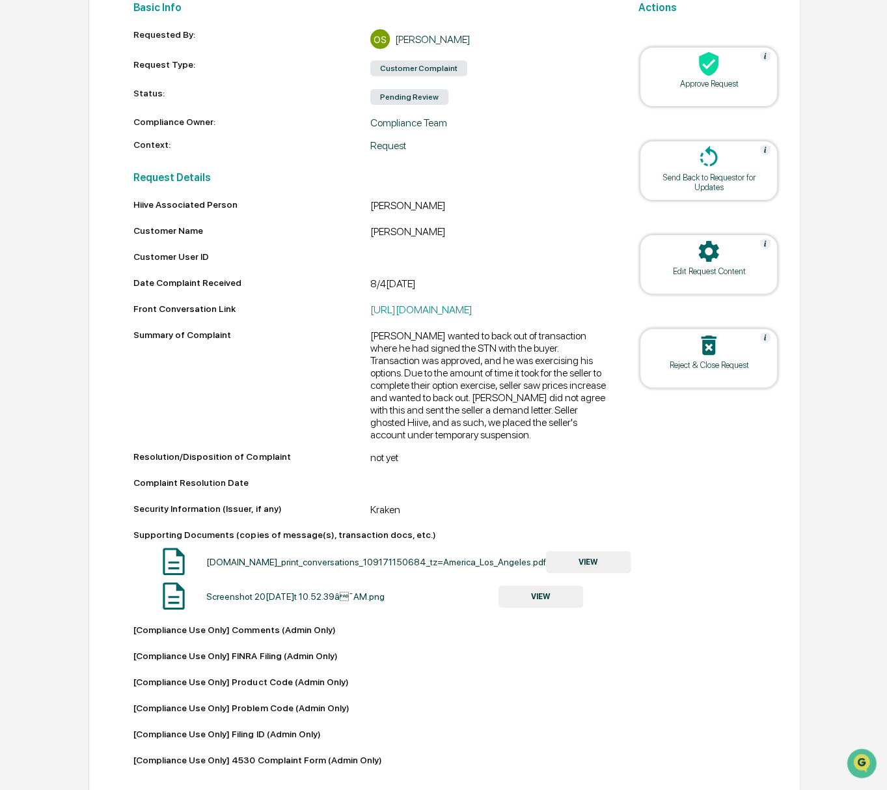
click at [476, 351] on div "Seller wanted to back out of transaction where he had signed the STN with the b…" at bounding box center [488, 384] width 237 height 111
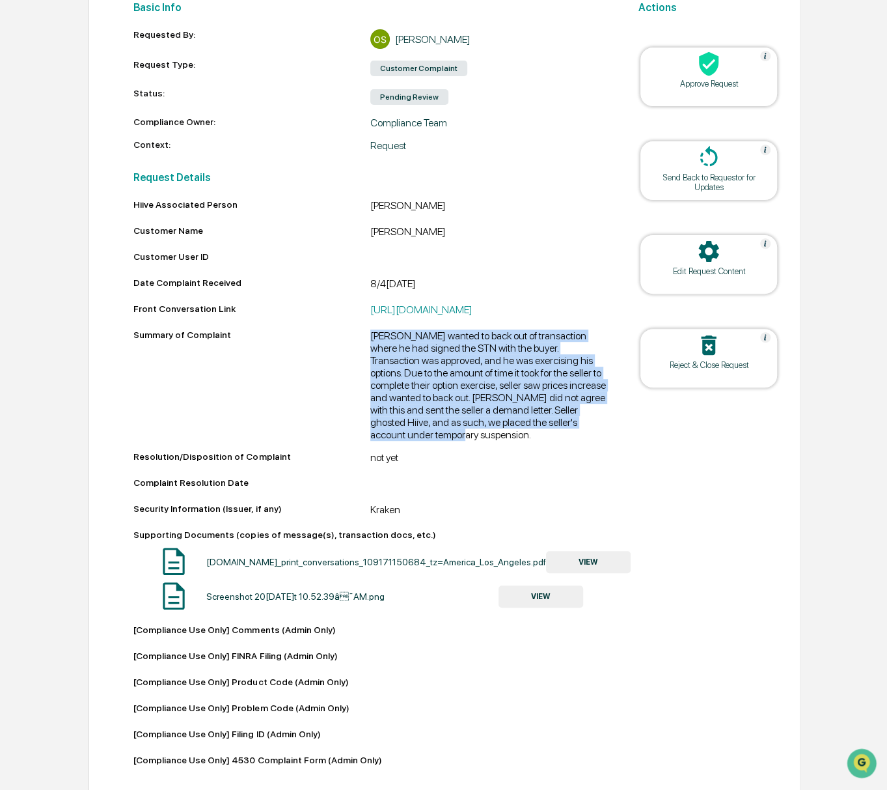
drag, startPoint x: 525, startPoint y: 439, endPoint x: 381, endPoint y: 344, distance: 172.6
click at [381, 344] on div "Seller wanted to back out of transaction where he had signed the STN with the b…" at bounding box center [488, 384] width 237 height 111
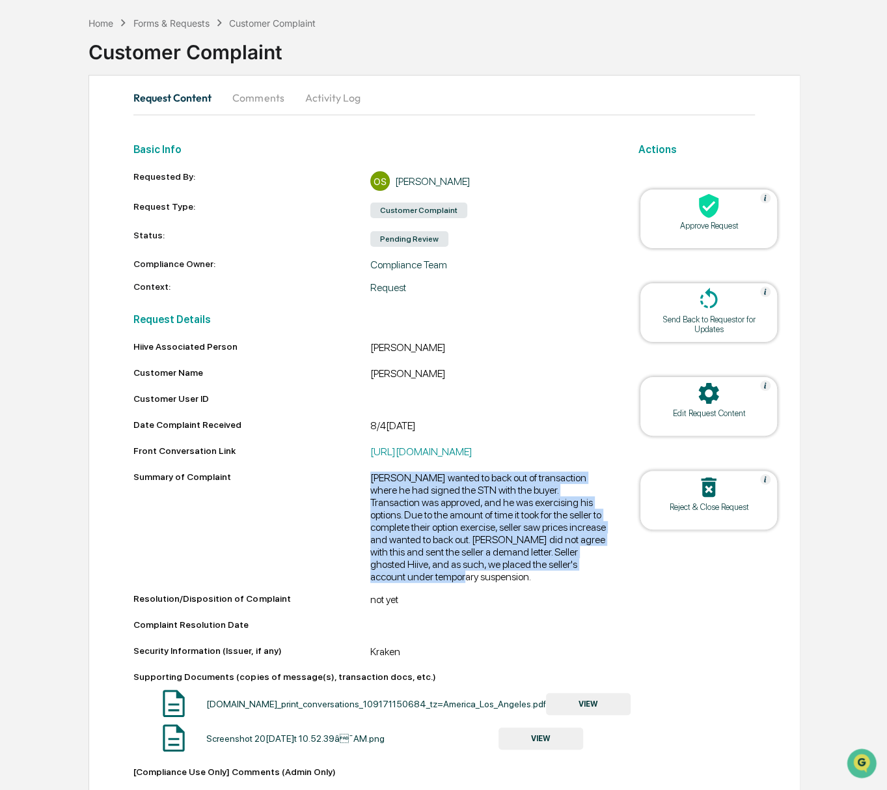
scroll to position [0, 0]
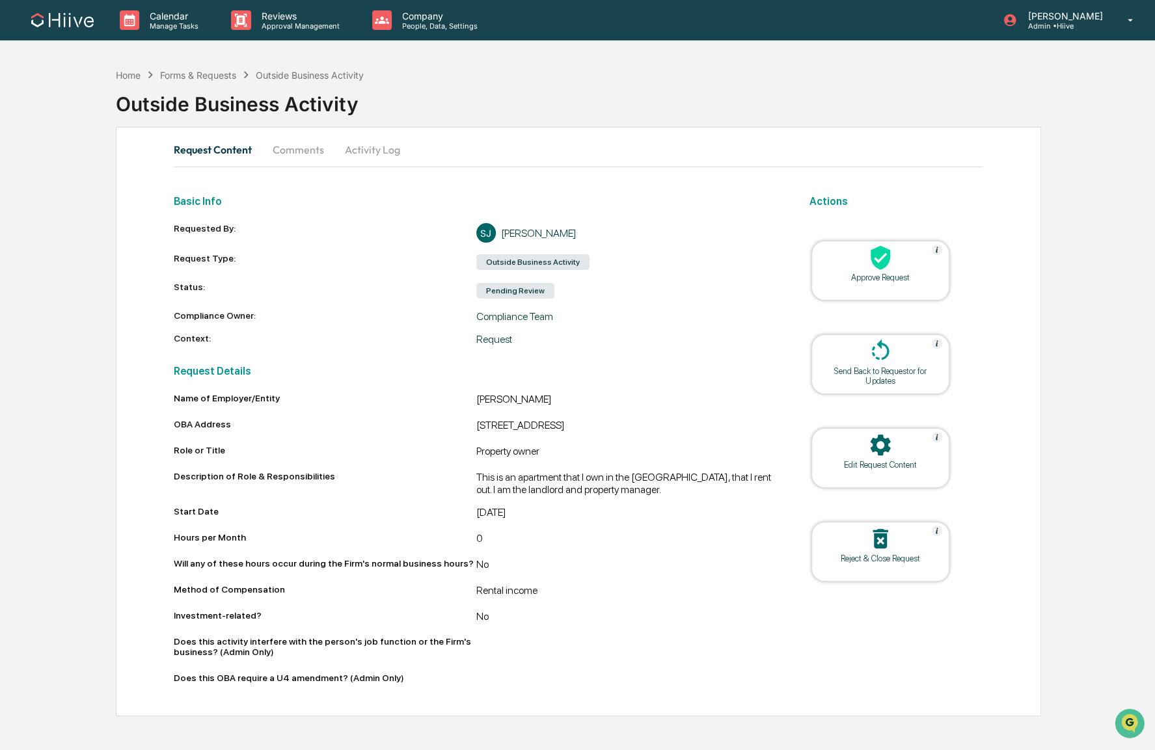
drag, startPoint x: 480, startPoint y: 426, endPoint x: 701, endPoint y: 425, distance: 221.3
click at [701, 425] on div "13 Jasmine House Juniper Drive London SW18 1GJ" at bounding box center [627, 427] width 302 height 16
drag, startPoint x: 475, startPoint y: 450, endPoint x: 543, endPoint y: 451, distance: 68.3
click at [543, 451] on div "Role or Title Property owner" at bounding box center [476, 453] width 605 height 16
drag, startPoint x: 627, startPoint y: 488, endPoint x: 471, endPoint y: 475, distance: 156.8
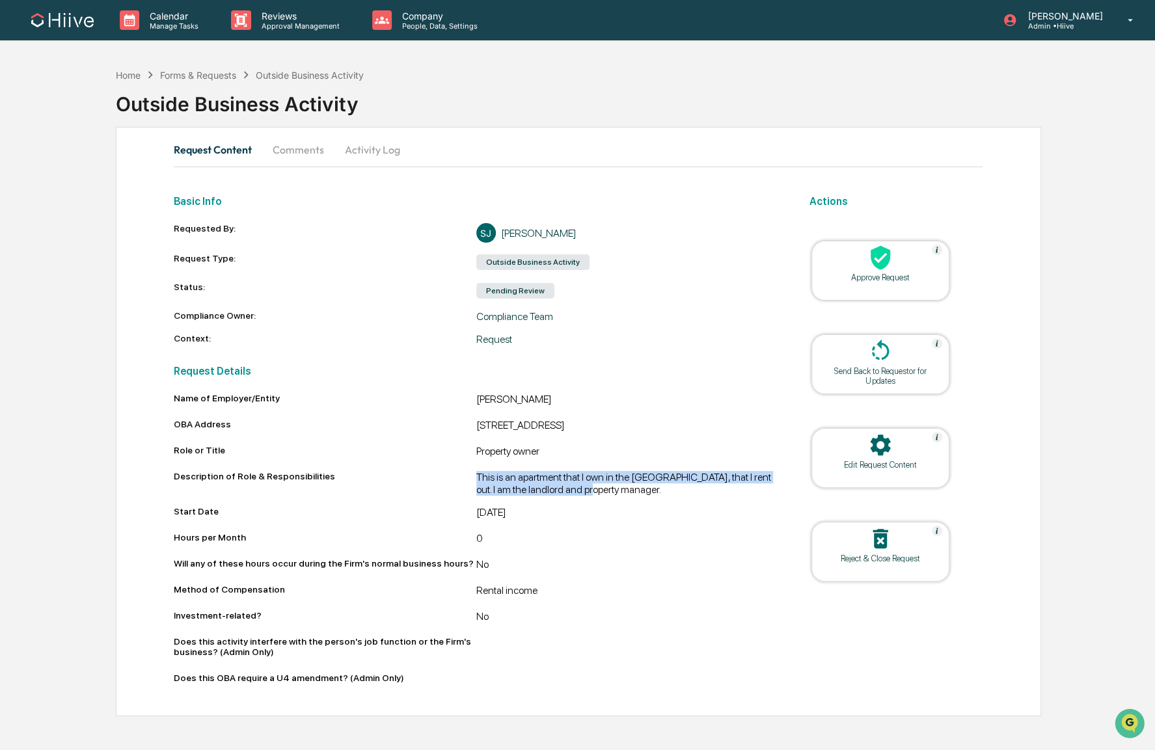
click at [471, 475] on div "Description of Role & Responsibilities This is an apartment that I own in the U…" at bounding box center [476, 483] width 605 height 25
click at [575, 501] on div "Name of Employer/Entity Sean Jones OBA Address 13 Jasmine House Juniper Drive L…" at bounding box center [476, 541] width 605 height 296
drag, startPoint x: 616, startPoint y: 491, endPoint x: 471, endPoint y: 327, distance: 219.5
click at [471, 327] on div "Basic Info Requested By: SJ Sean Jones Request Type: Outside Business Activity …" at bounding box center [476, 438] width 605 height 502
click at [514, 626] on div "No" at bounding box center [627, 619] width 302 height 16
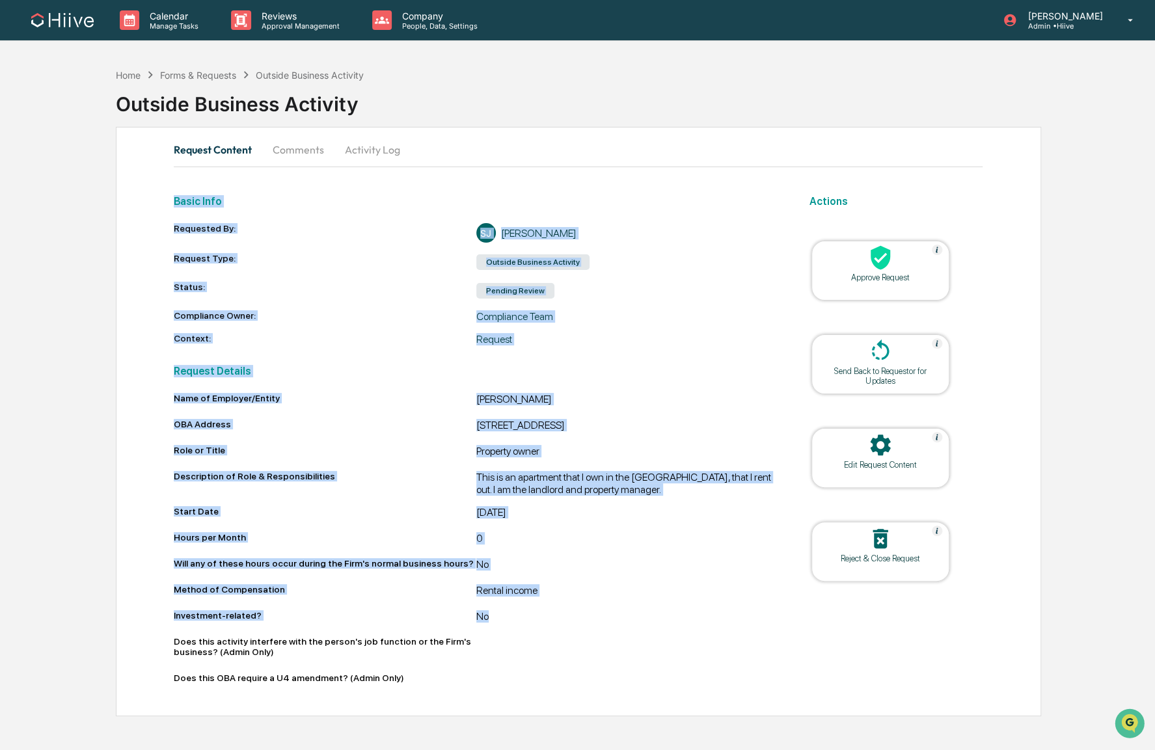
drag, startPoint x: 511, startPoint y: 630, endPoint x: 162, endPoint y: 174, distance: 573.9
click at [162, 174] on div "Request Content Comments Activity Log Basic Info Requested By: SJ Sean Jones Re…" at bounding box center [579, 422] width 926 height 590
click at [279, 156] on button "Comments" at bounding box center [298, 149] width 72 height 31
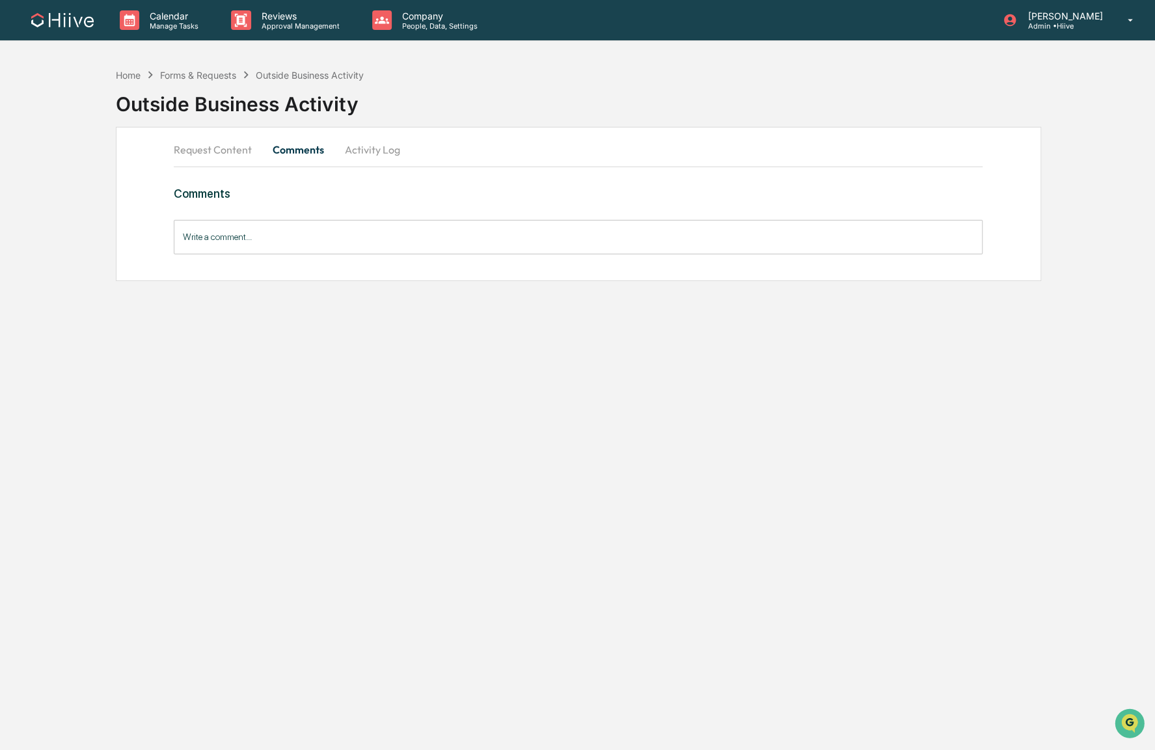
click at [349, 144] on button "Activity Log" at bounding box center [373, 149] width 76 height 31
click at [184, 153] on button "Request Content" at bounding box center [218, 149] width 89 height 31
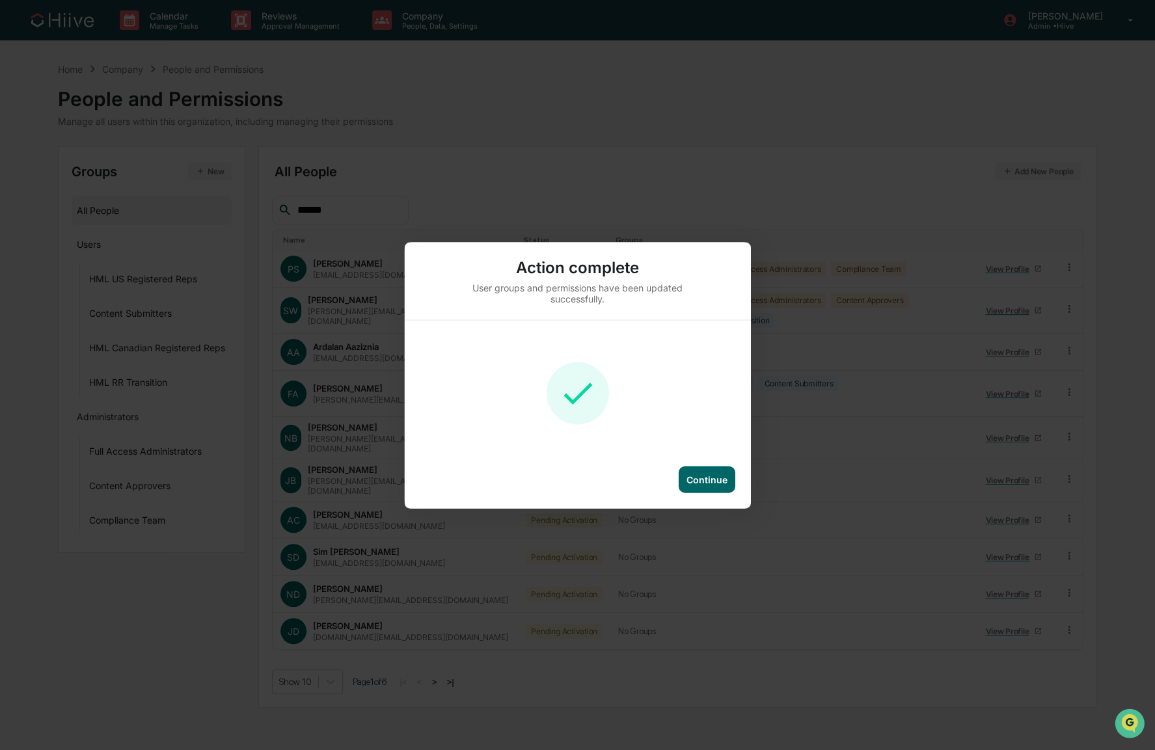
click at [630, 155] on div "Action complete User groups and permissions have been updated successfully. Con…" at bounding box center [577, 375] width 1155 height 750
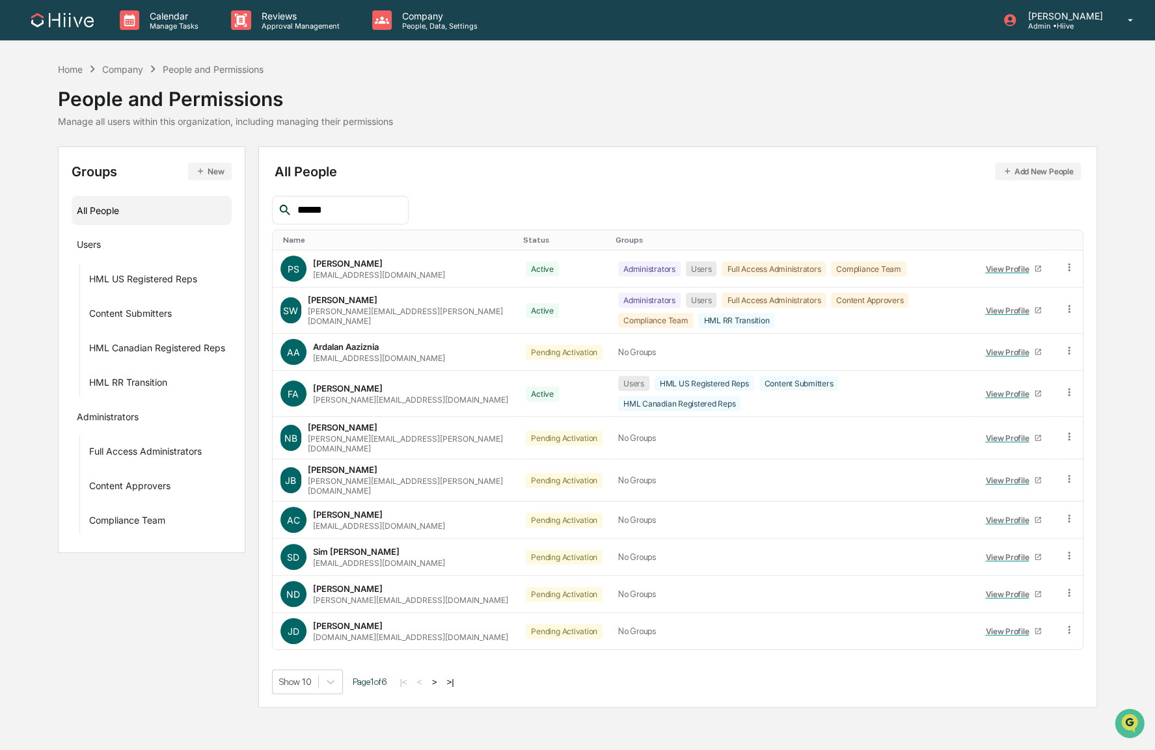
click at [342, 215] on input "******" at bounding box center [347, 210] width 111 height 17
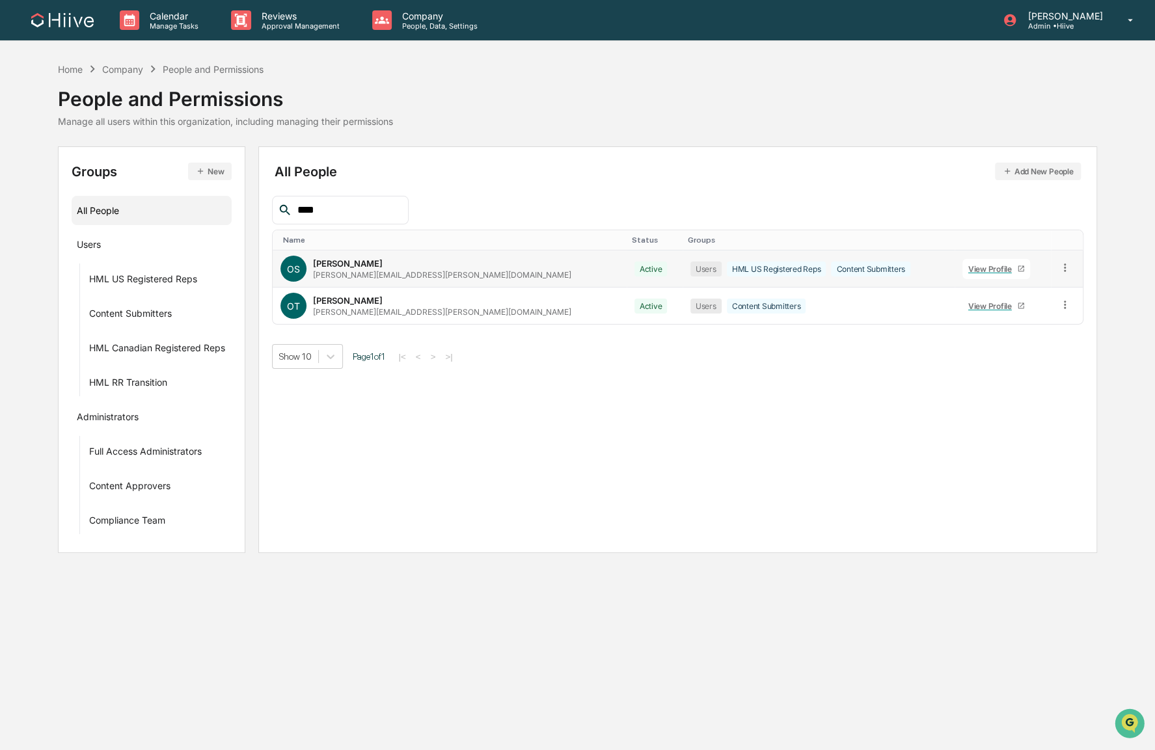
type input "****"
click at [1059, 263] on icon at bounding box center [1065, 268] width 12 height 12
click at [721, 423] on div "All People Add New People **** Name Status Groups OS Olivia Szeto olivia.szeto@…" at bounding box center [678, 349] width 840 height 407
